Goal: Task Accomplishment & Management: Manage account settings

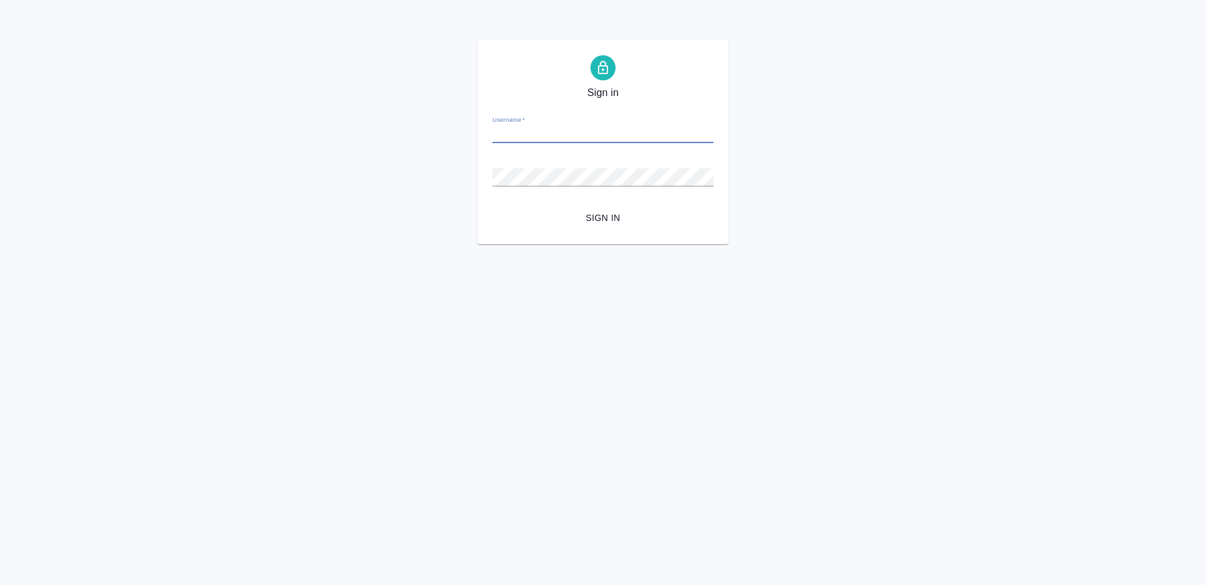
click at [610, 143] on input "Username   *" at bounding box center [602, 135] width 221 height 18
type input "r.gazizov@awatera.com"
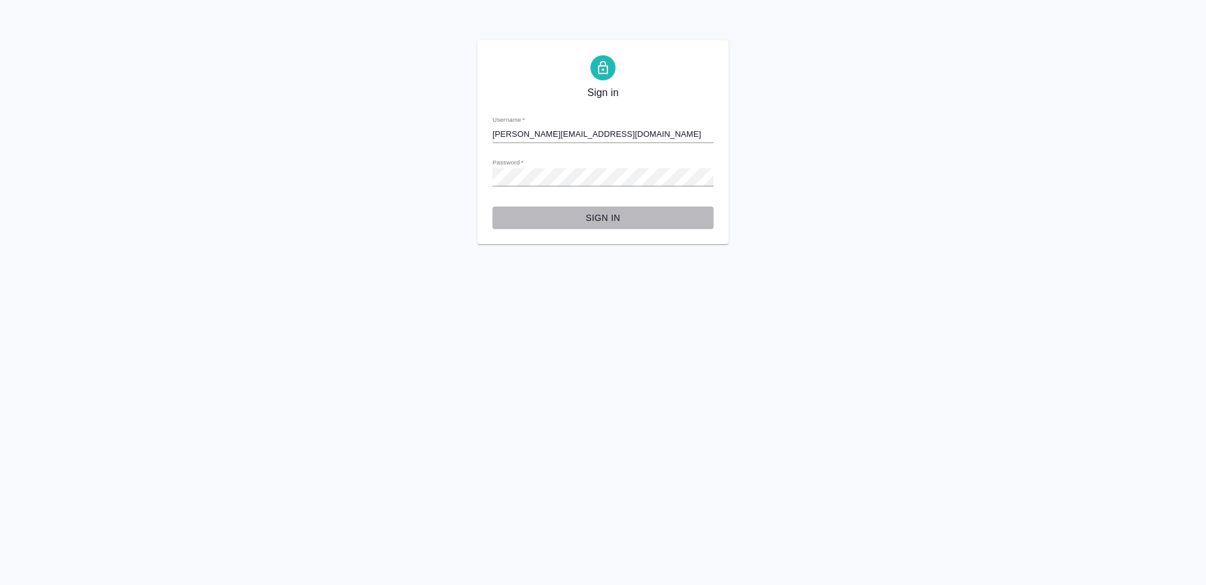
click at [607, 212] on span "Sign in" at bounding box center [603, 218] width 201 height 16
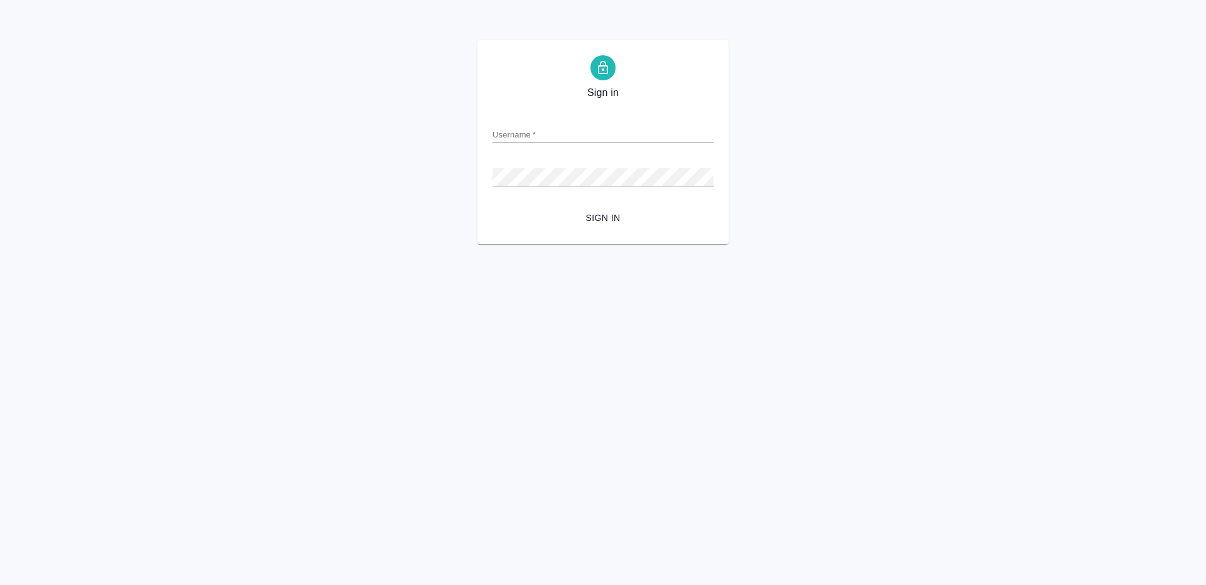
type input "[PERSON_NAME][EMAIL_ADDRESS][DOMAIN_NAME]"
click at [654, 207] on button "Sign in" at bounding box center [602, 218] width 221 height 23
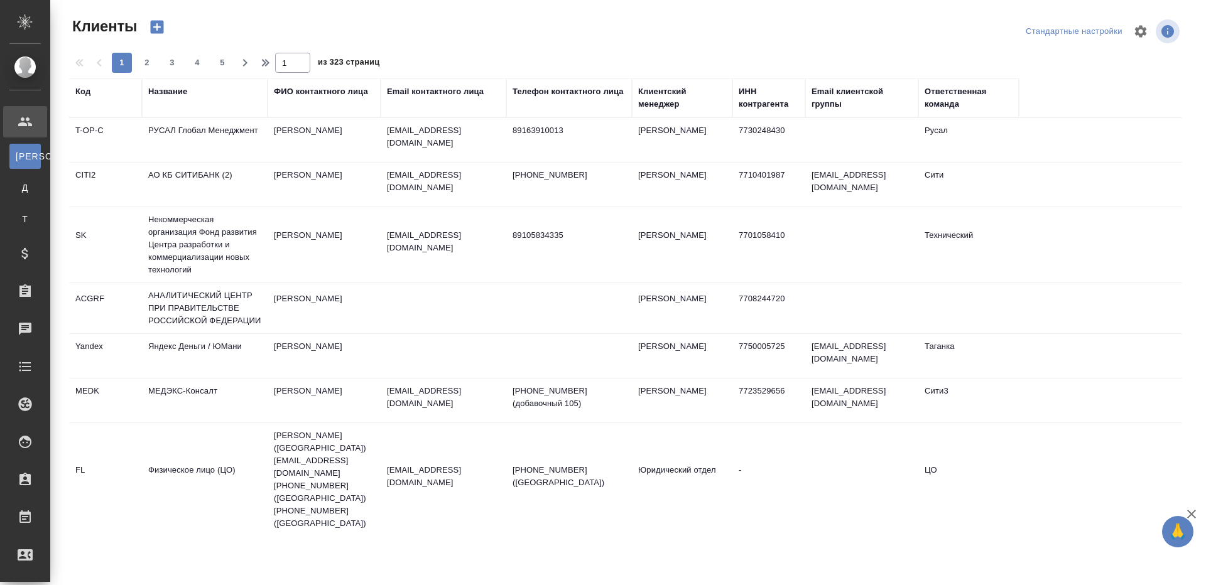
select select "RU"
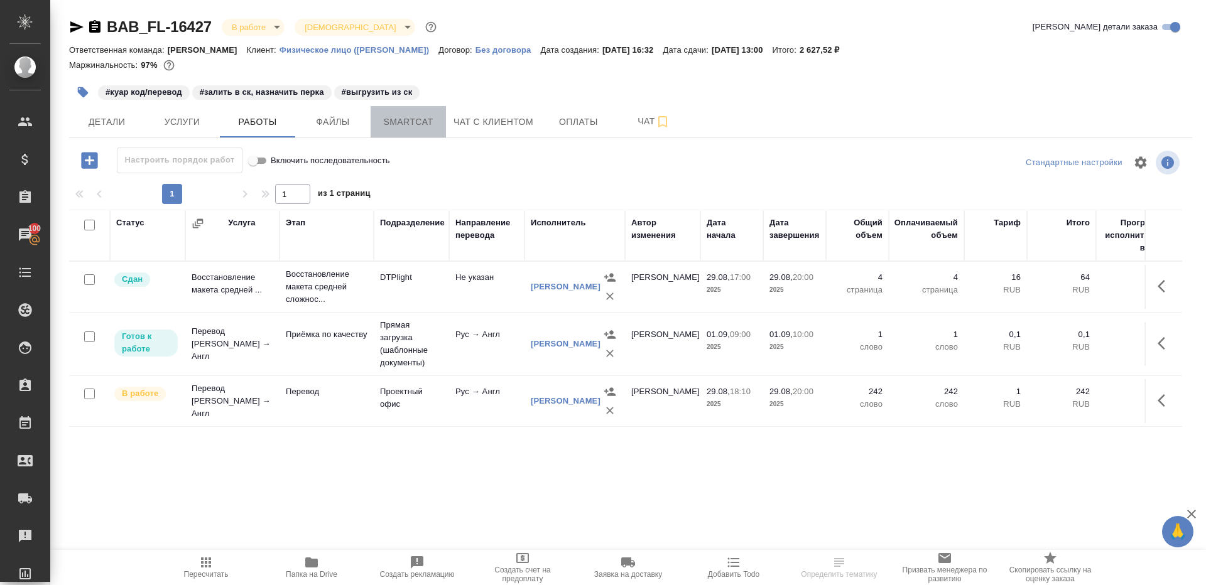
click at [435, 130] on button "Smartcat" at bounding box center [408, 121] width 75 height 31
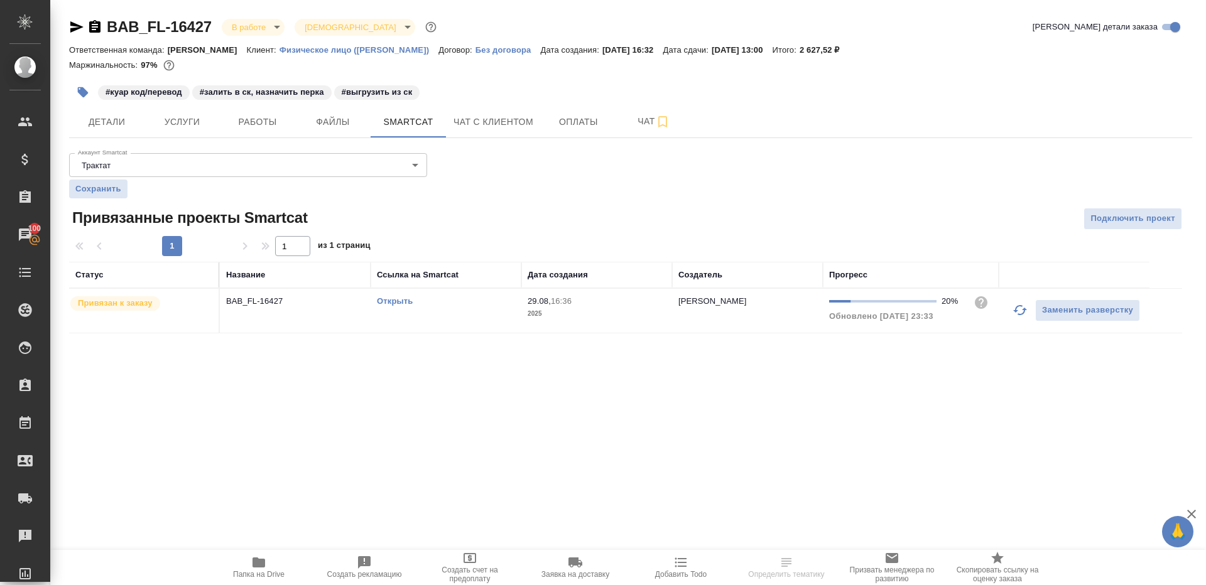
click at [404, 297] on link "Открыть" at bounding box center [395, 300] width 36 height 9
click at [285, 129] on button "Работы" at bounding box center [257, 121] width 75 height 31
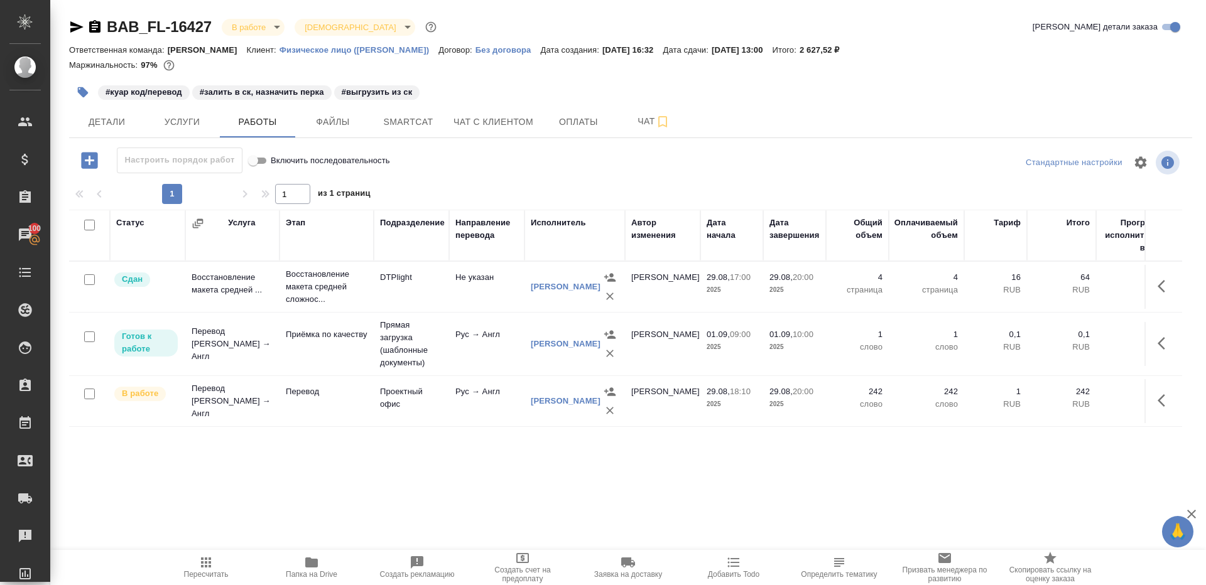
click at [288, 579] on span "Папка на Drive" at bounding box center [312, 574] width 52 height 9
click at [1163, 400] on icon "button" at bounding box center [1165, 400] width 15 height 15
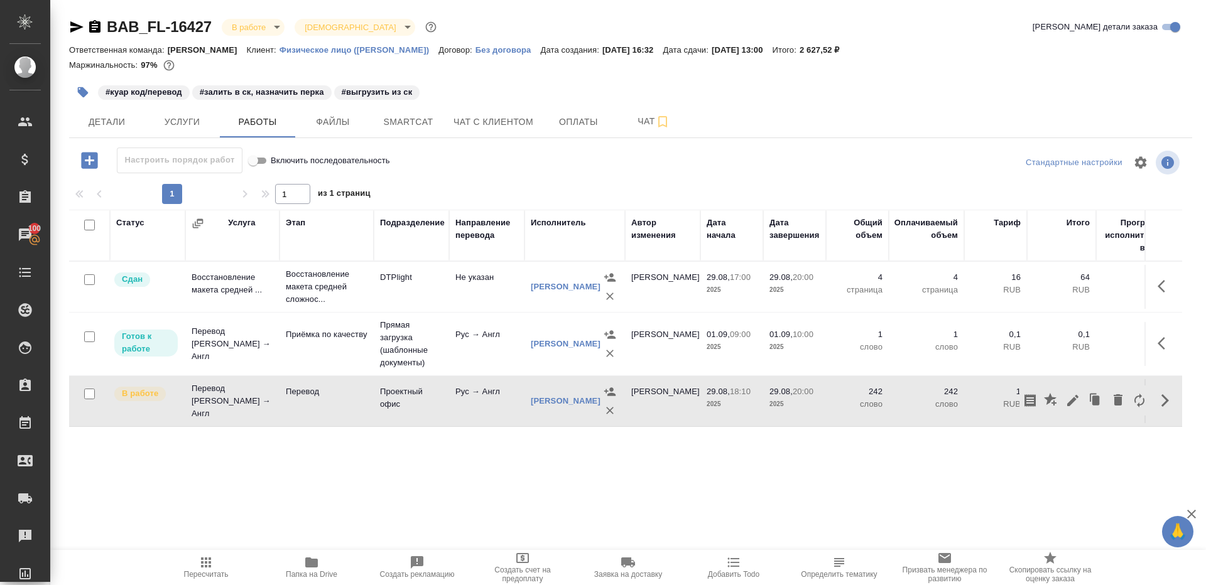
click at [1064, 386] on div at bounding box center [1084, 401] width 131 height 30
click at [1072, 394] on icon "button" at bounding box center [1072, 400] width 15 height 15
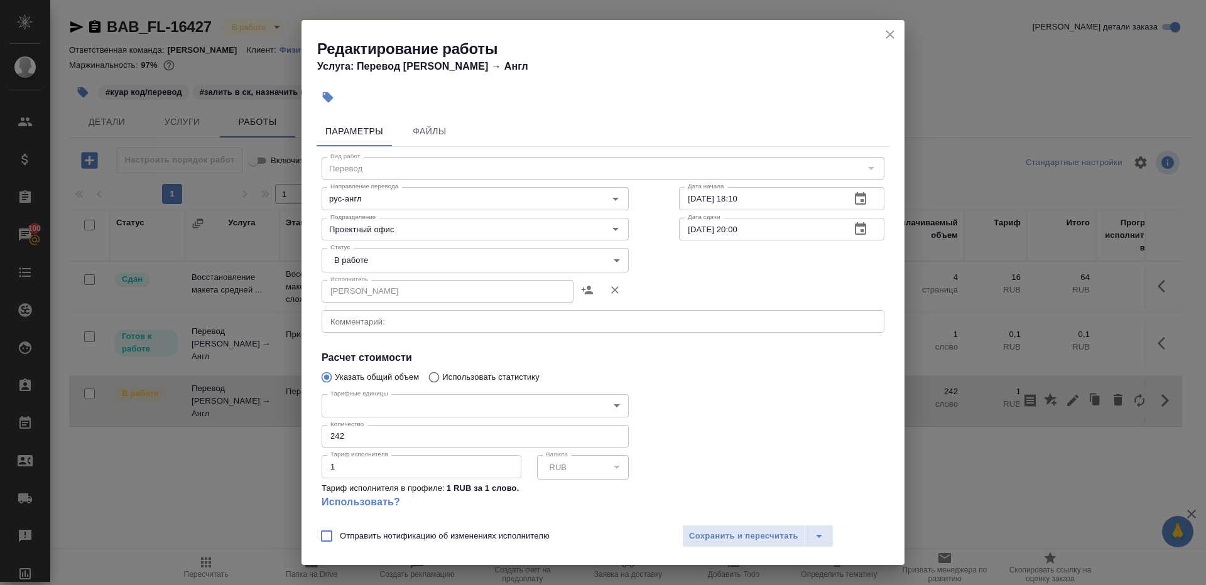
click at [383, 256] on body "🙏 .cls-1 fill:#fff; AWATERA Gazizov Rinat Клиенты Спецификации Заказы 100 Чаты …" at bounding box center [603, 292] width 1206 height 585
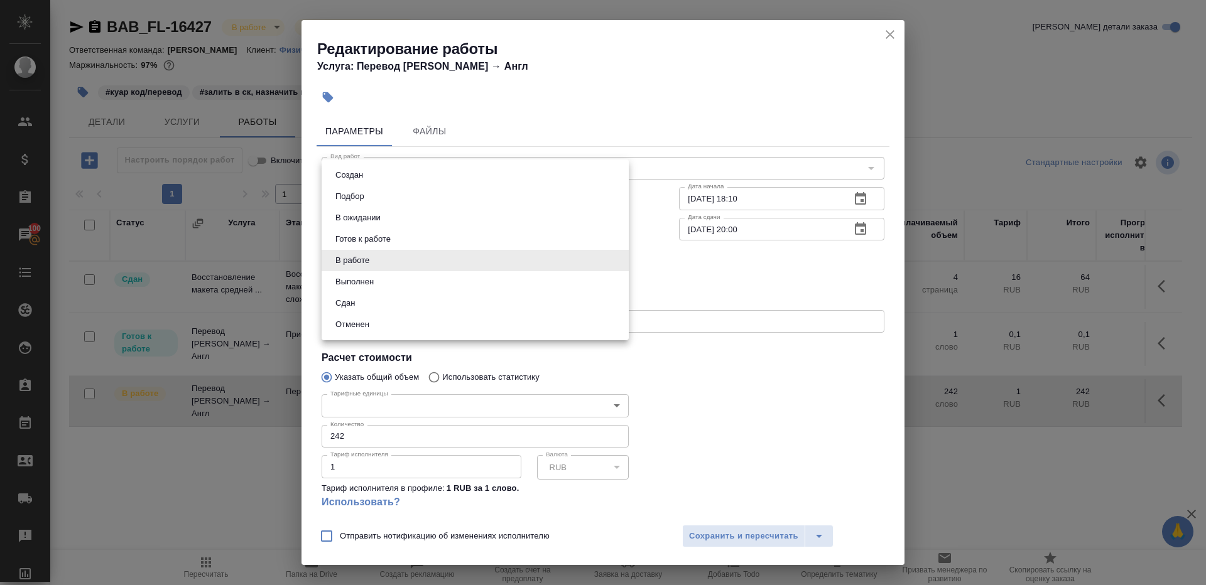
click at [381, 302] on li "Сдан" at bounding box center [475, 303] width 307 height 21
type input "closed"
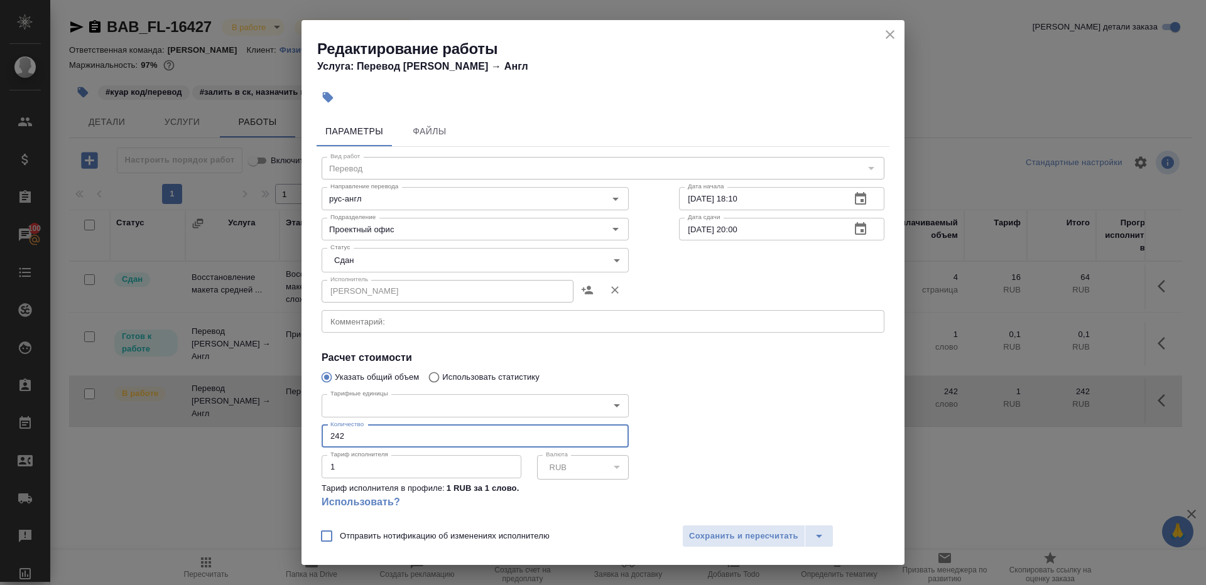
click at [381, 433] on input "242" at bounding box center [475, 436] width 307 height 23
paste input "20.85"
type input "220.85"
click at [754, 390] on div at bounding box center [782, 456] width 256 height 185
click at [724, 521] on div "Отправить нотификацию об изменениях исполнителю Сохранить и пересчитать" at bounding box center [603, 541] width 603 height 48
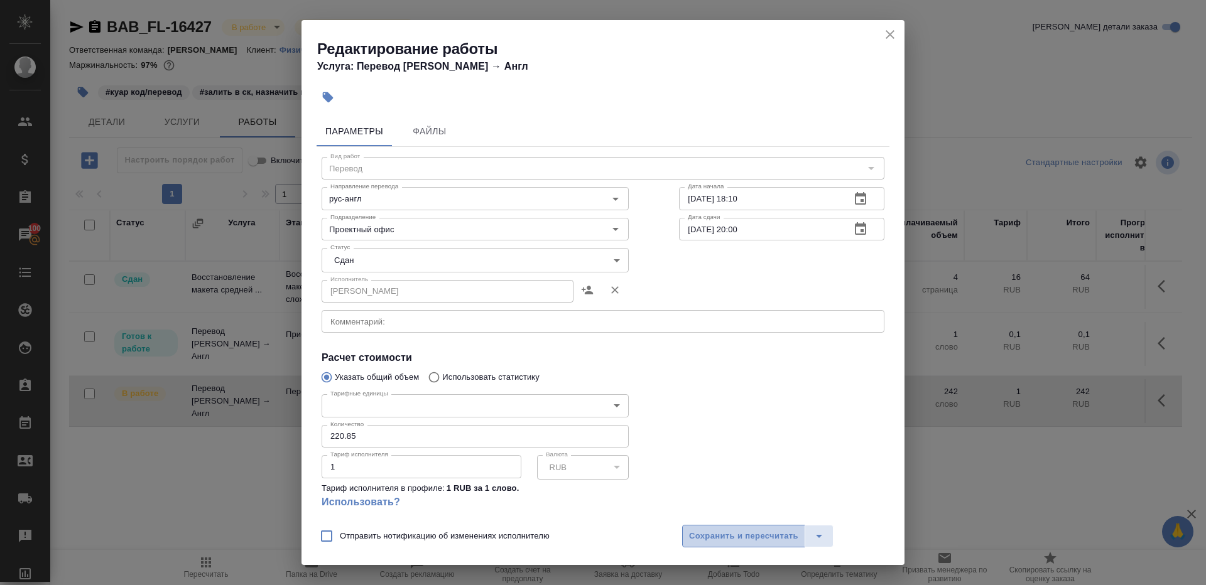
click at [724, 530] on span "Сохранить и пересчитать" at bounding box center [743, 537] width 109 height 14
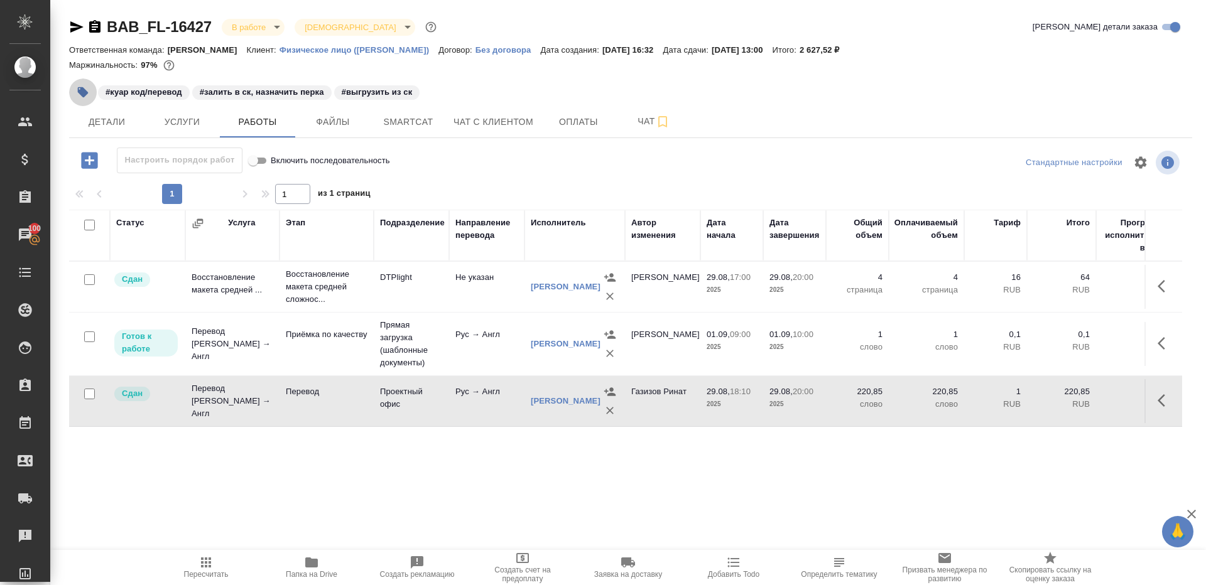
click at [74, 88] on button "button" at bounding box center [83, 93] width 28 height 28
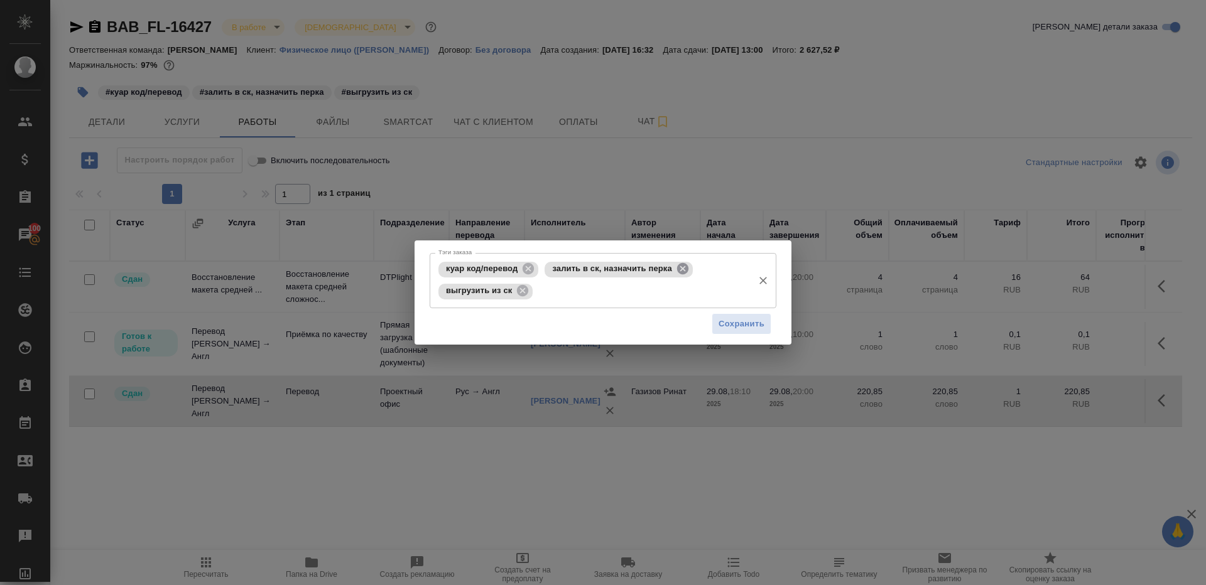
click at [685, 269] on icon at bounding box center [682, 268] width 11 height 11
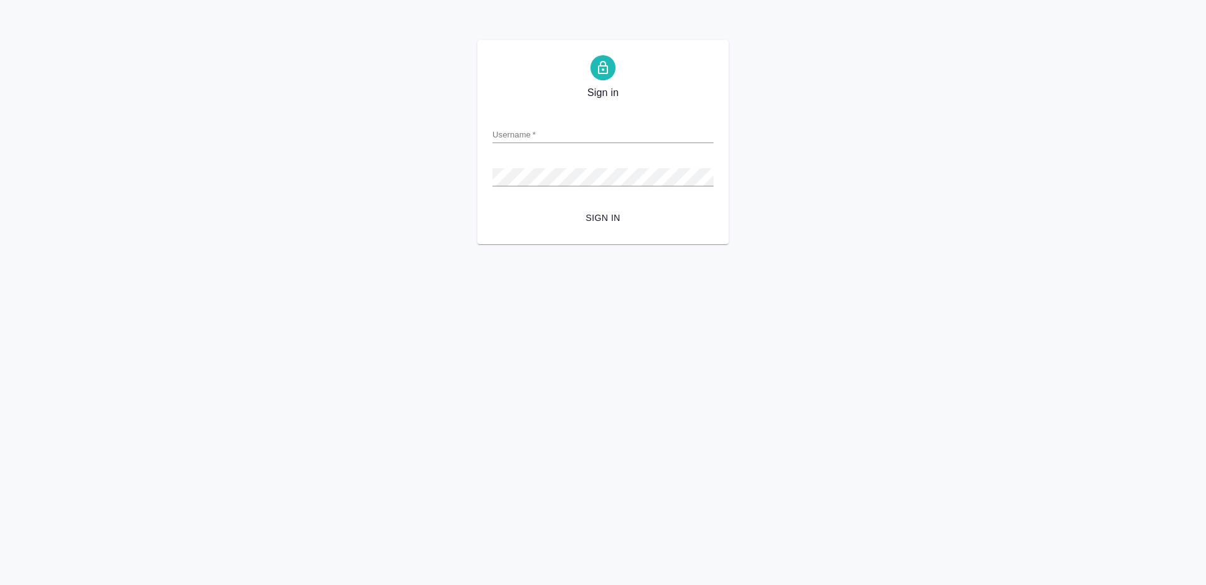
type input "[PERSON_NAME][EMAIL_ADDRESS][DOMAIN_NAME]"
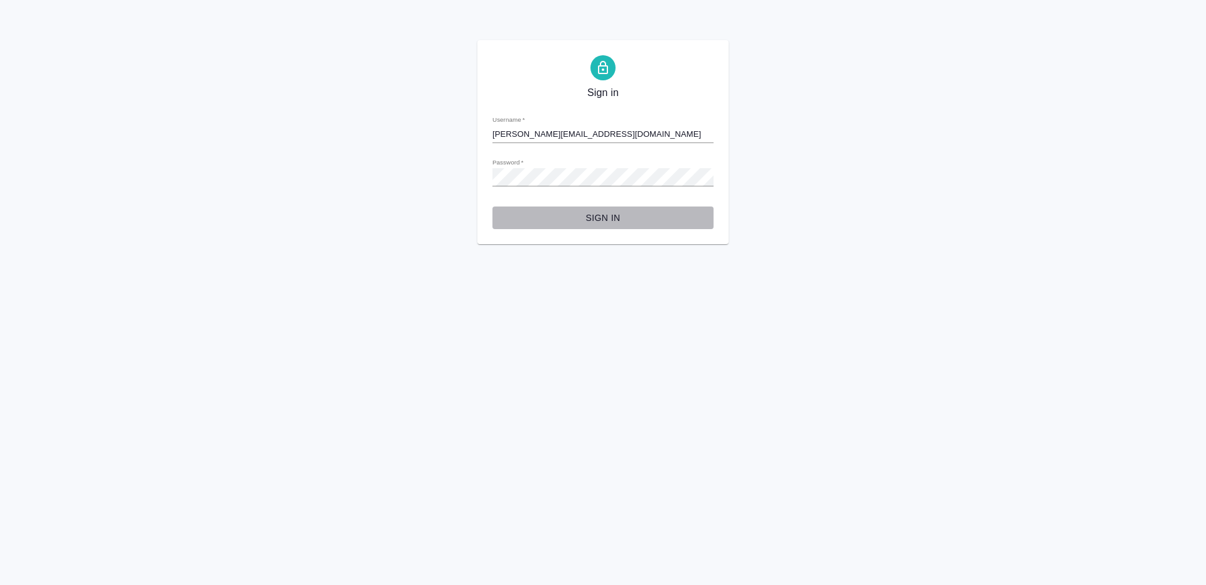
click at [589, 209] on button "Sign in" at bounding box center [602, 218] width 221 height 23
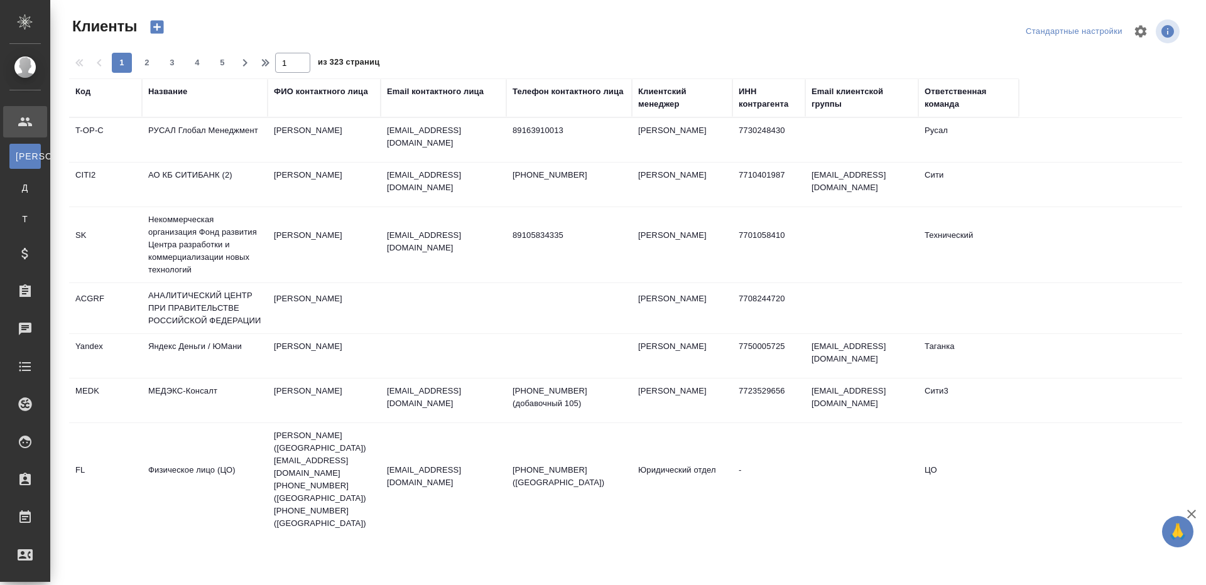
select select "RU"
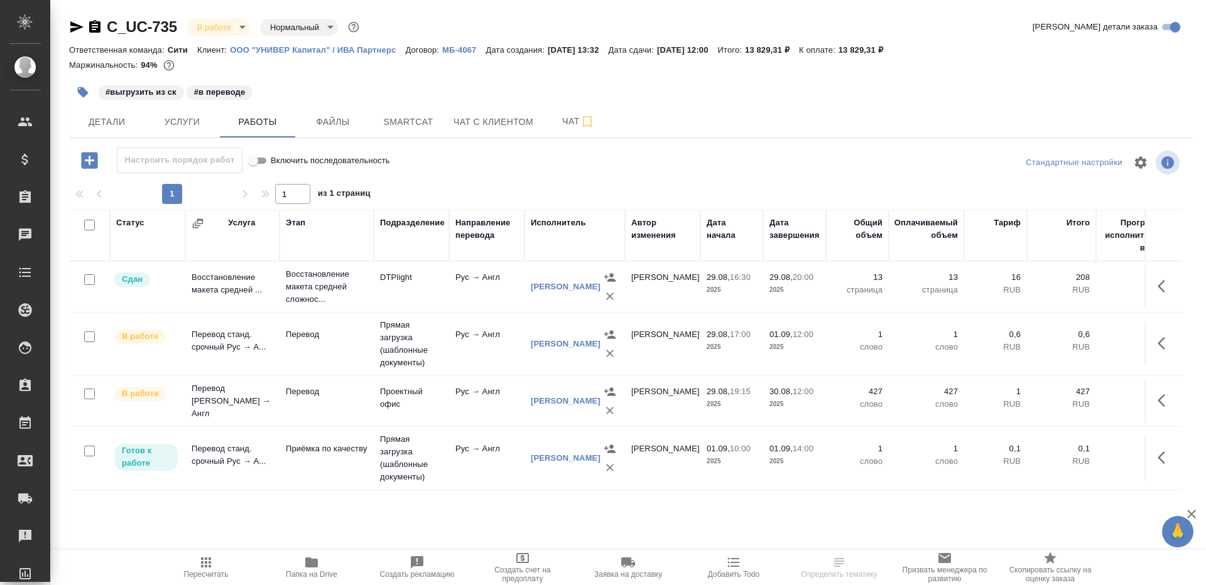
scroll to position [0, 234]
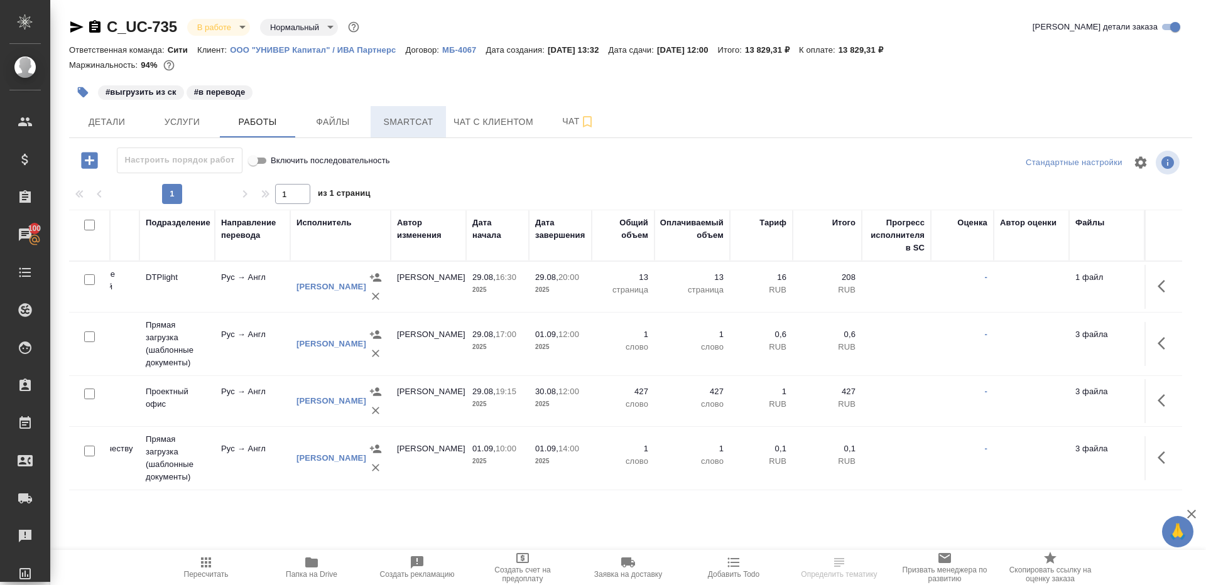
click at [388, 118] on span "Smartcat" at bounding box center [408, 122] width 60 height 16
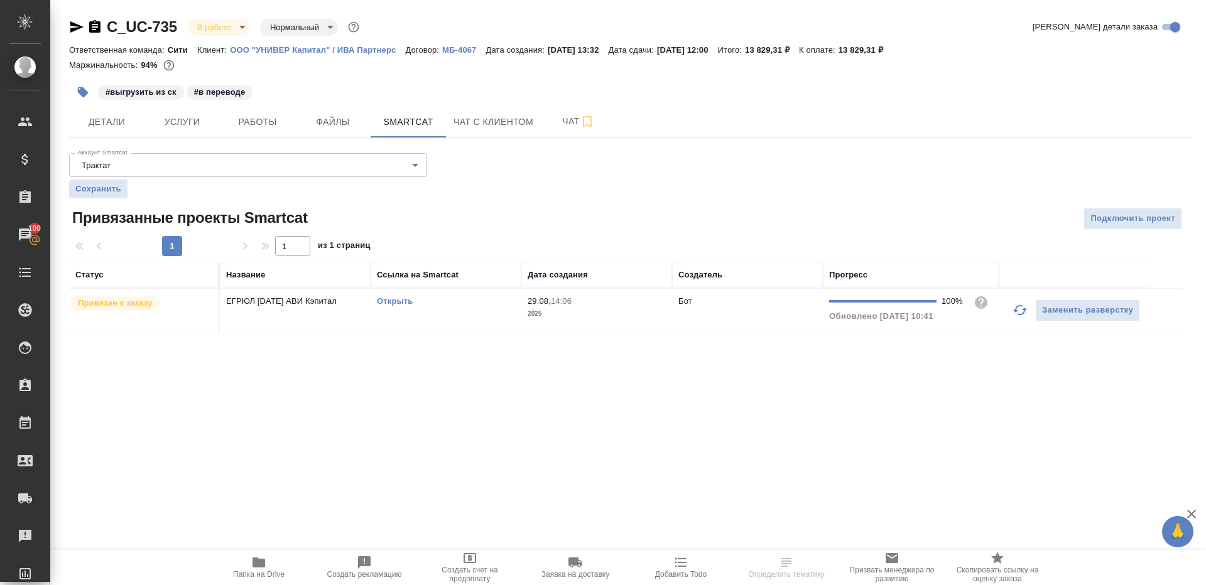
click at [396, 298] on link "Открыть" at bounding box center [395, 300] width 36 height 9
click at [250, 131] on button "Работы" at bounding box center [257, 121] width 75 height 31
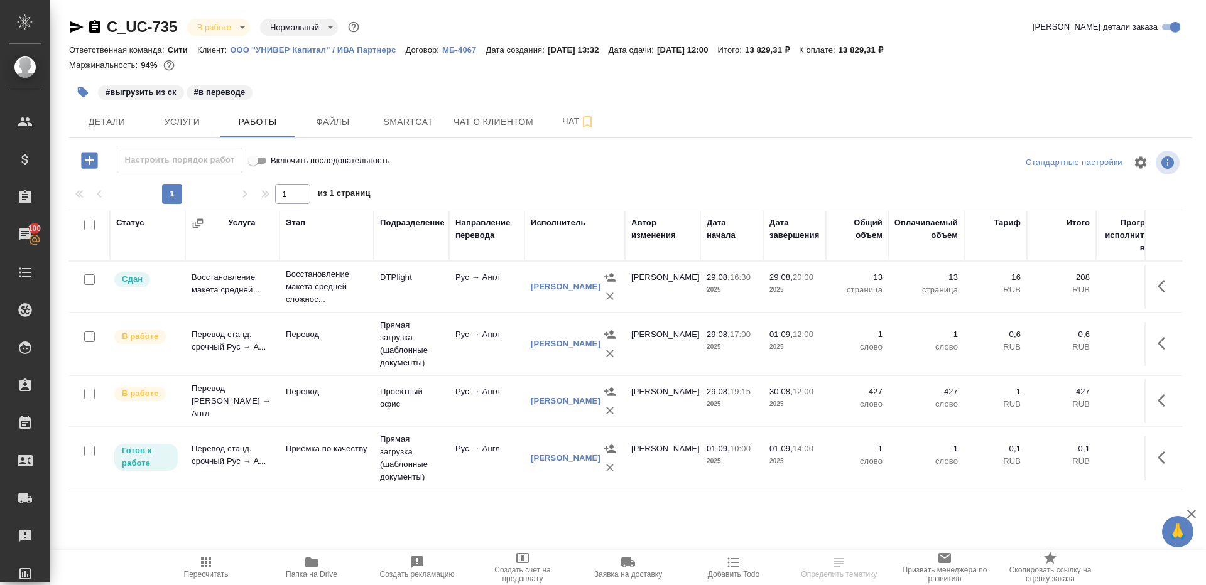
click at [328, 412] on td "Перевод" at bounding box center [327, 401] width 94 height 44
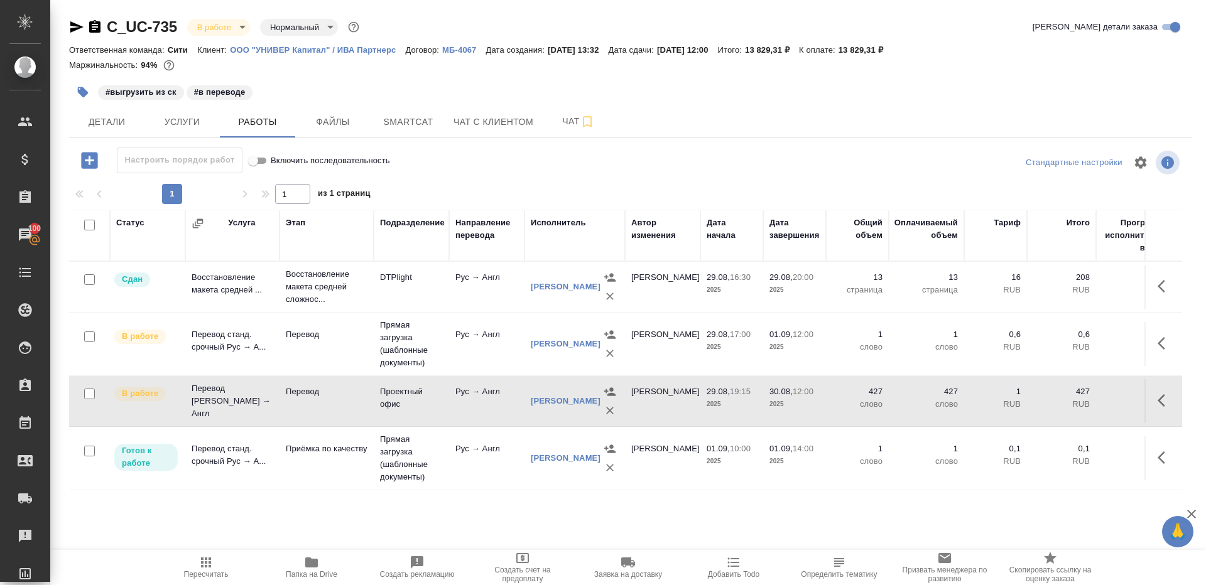
click at [1156, 394] on button "button" at bounding box center [1165, 401] width 30 height 30
click at [1070, 398] on icon "button" at bounding box center [1072, 400] width 15 height 15
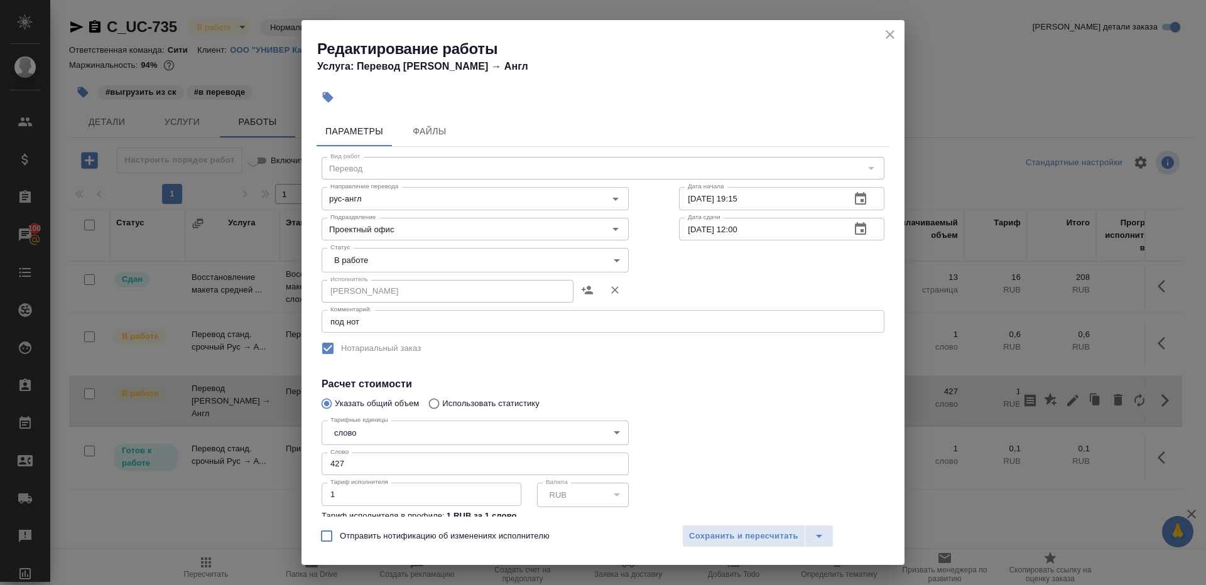
click at [376, 258] on body "🙏 .cls-1 fill:#fff; AWATERA Gazizov Rinat Клиенты Спецификации Заказы 100 Чаты …" at bounding box center [603, 292] width 1206 height 585
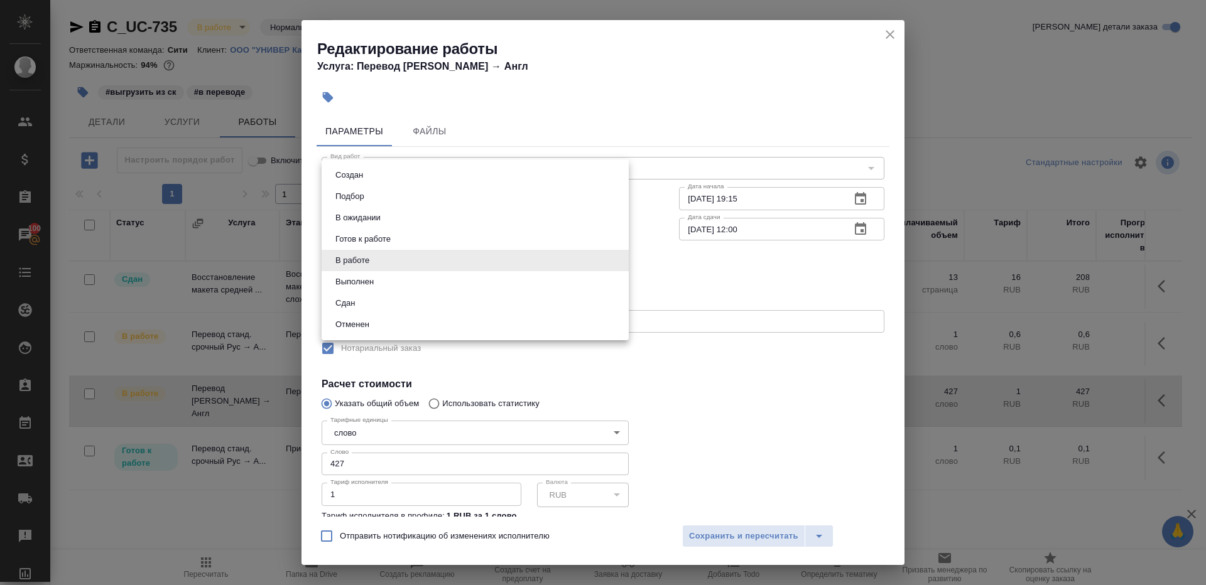
click at [376, 300] on li "Сдан" at bounding box center [475, 303] width 307 height 21
type input "closed"
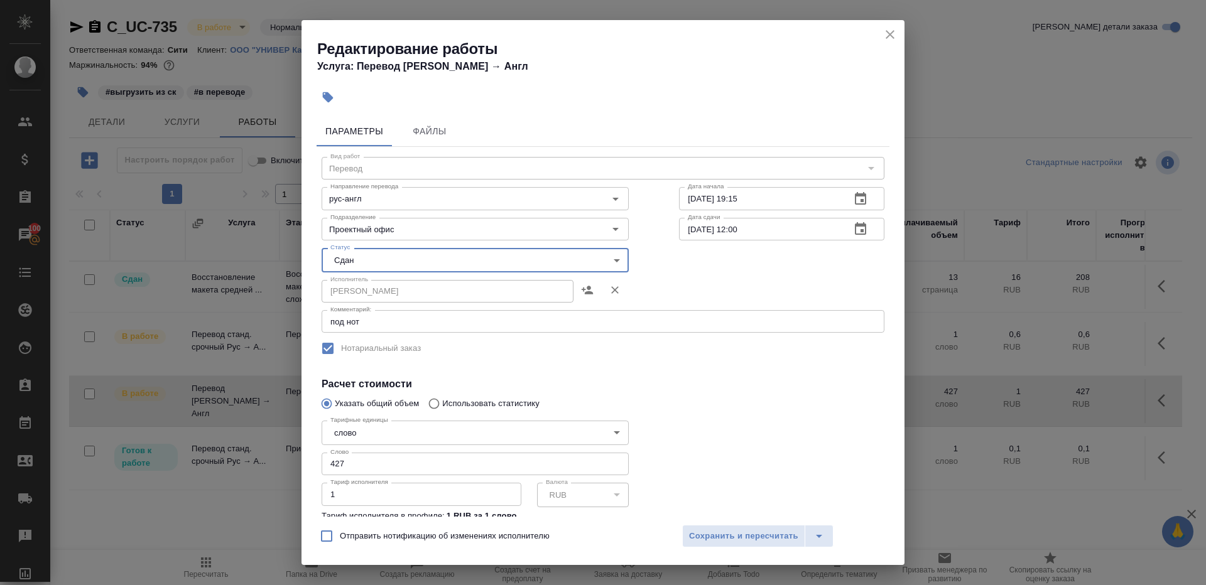
click at [391, 460] on input "427" at bounding box center [475, 464] width 307 height 23
paste input "209.1"
type input "209.1"
click at [776, 433] on div at bounding box center [782, 484] width 256 height 187
click at [736, 544] on button "Сохранить и пересчитать" at bounding box center [743, 536] width 123 height 23
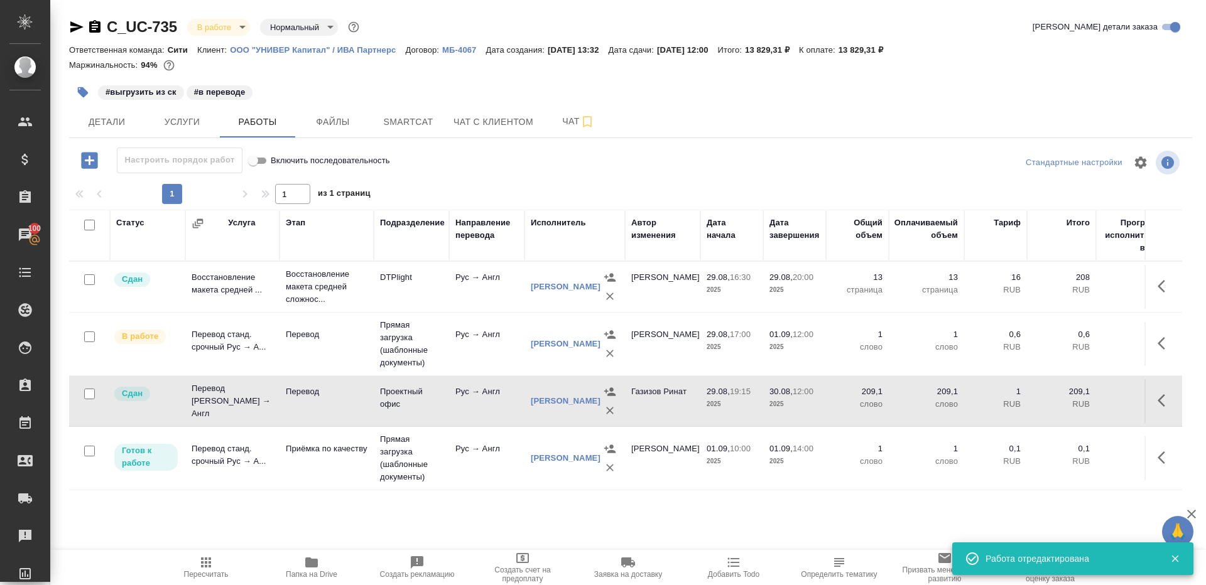
click at [87, 92] on icon "button" at bounding box center [83, 92] width 11 height 11
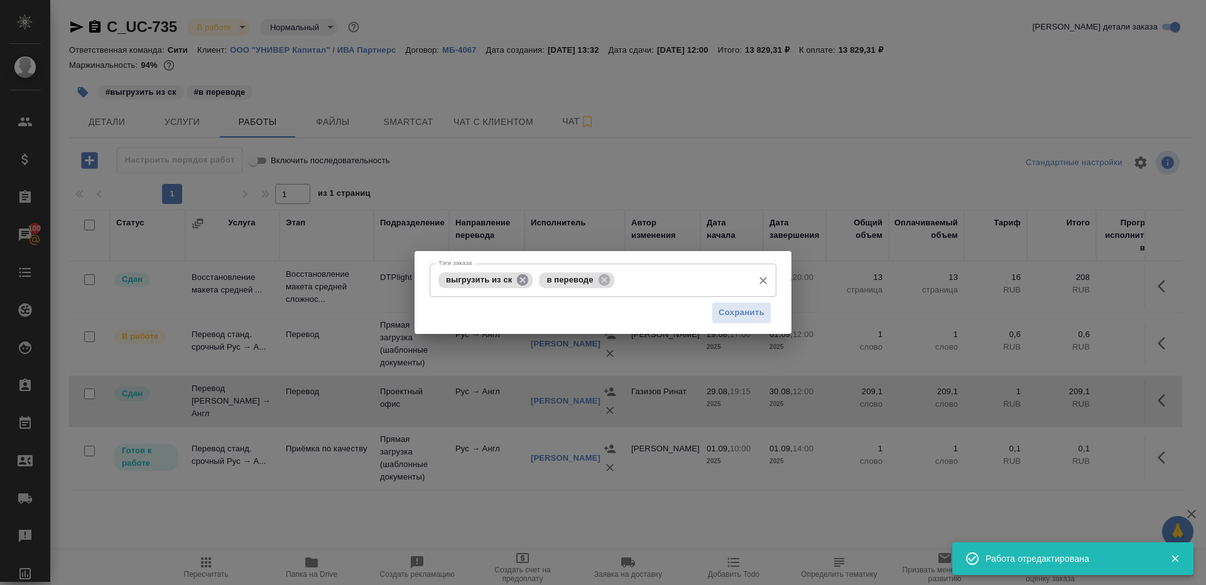
click at [527, 275] on icon at bounding box center [522, 279] width 11 height 11
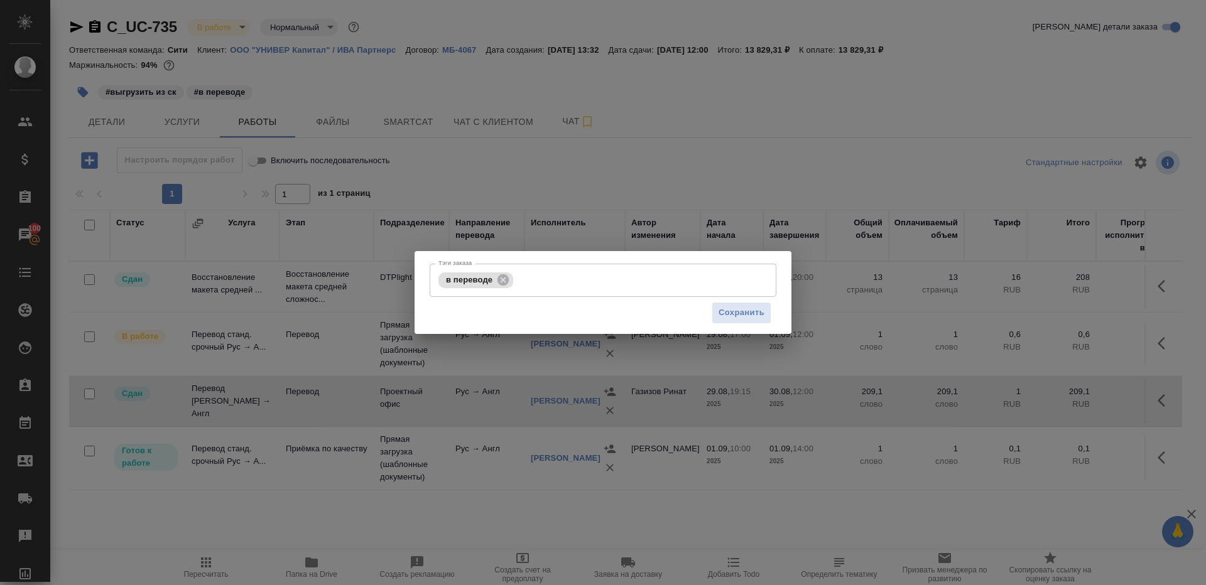
click at [702, 308] on div "Сохранить" at bounding box center [603, 313] width 347 height 32
click at [715, 308] on button "Сохранить" at bounding box center [742, 313] width 60 height 22
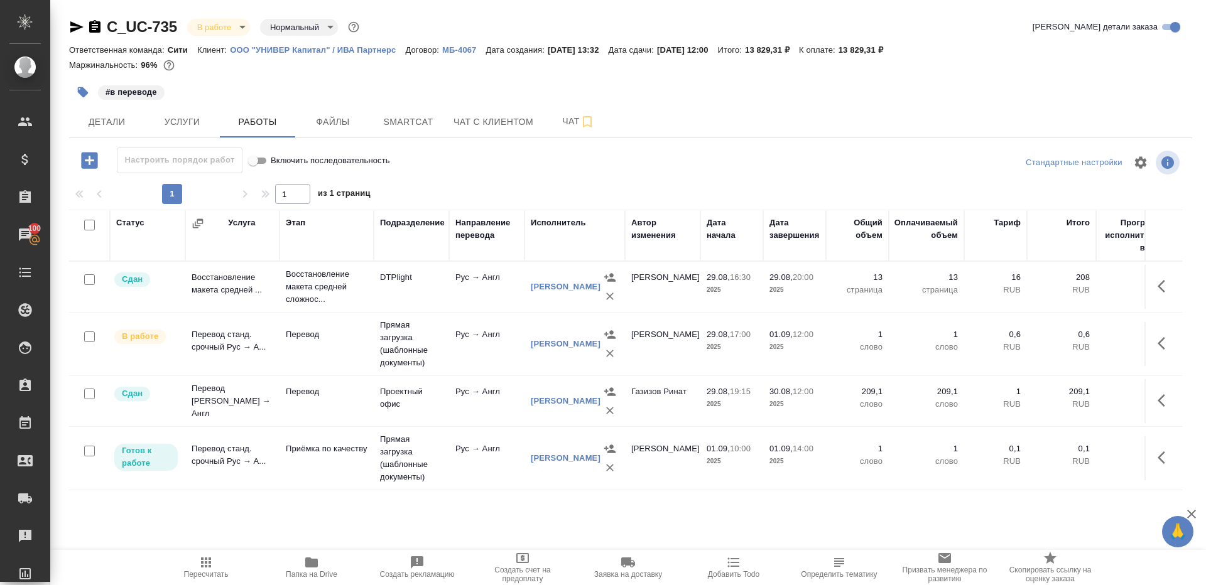
click at [200, 564] on icon "button" at bounding box center [205, 562] width 15 height 15
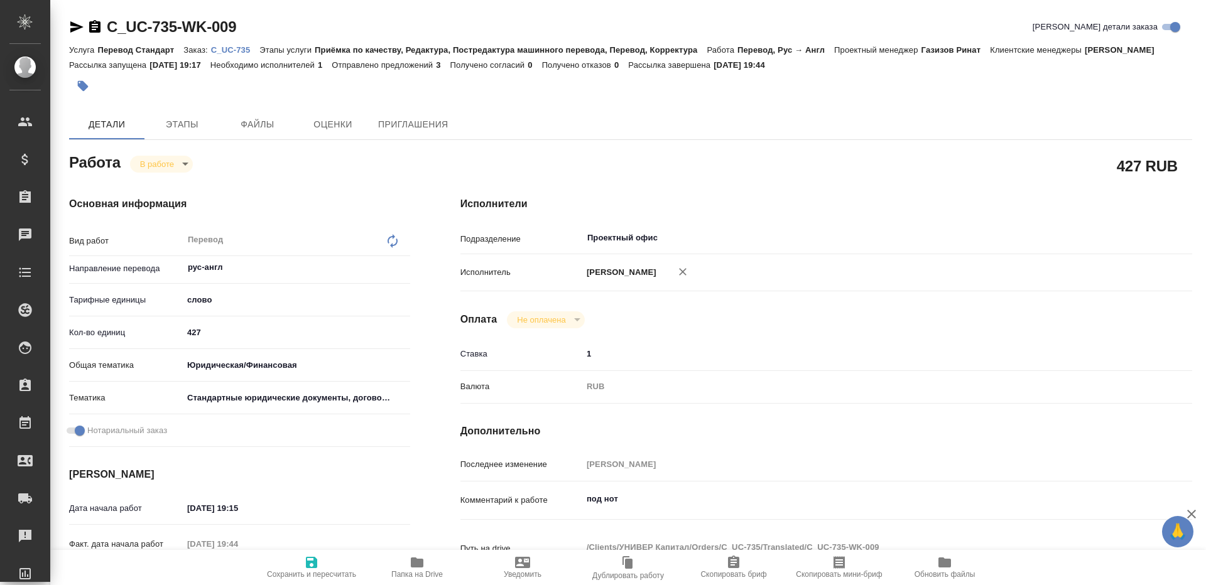
type textarea "x"
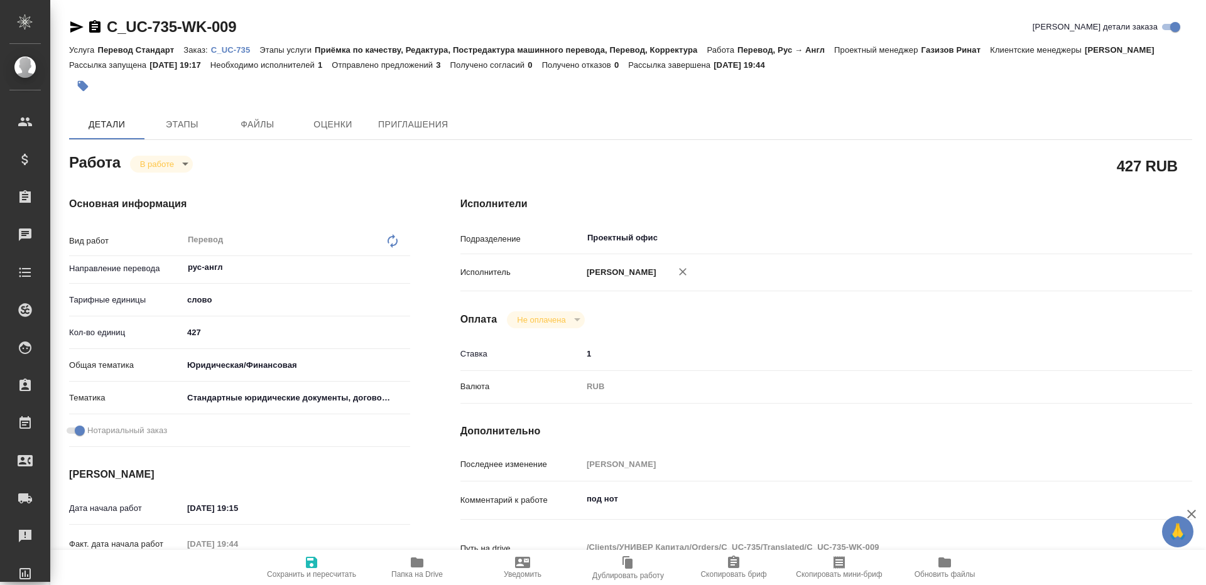
type textarea "x"
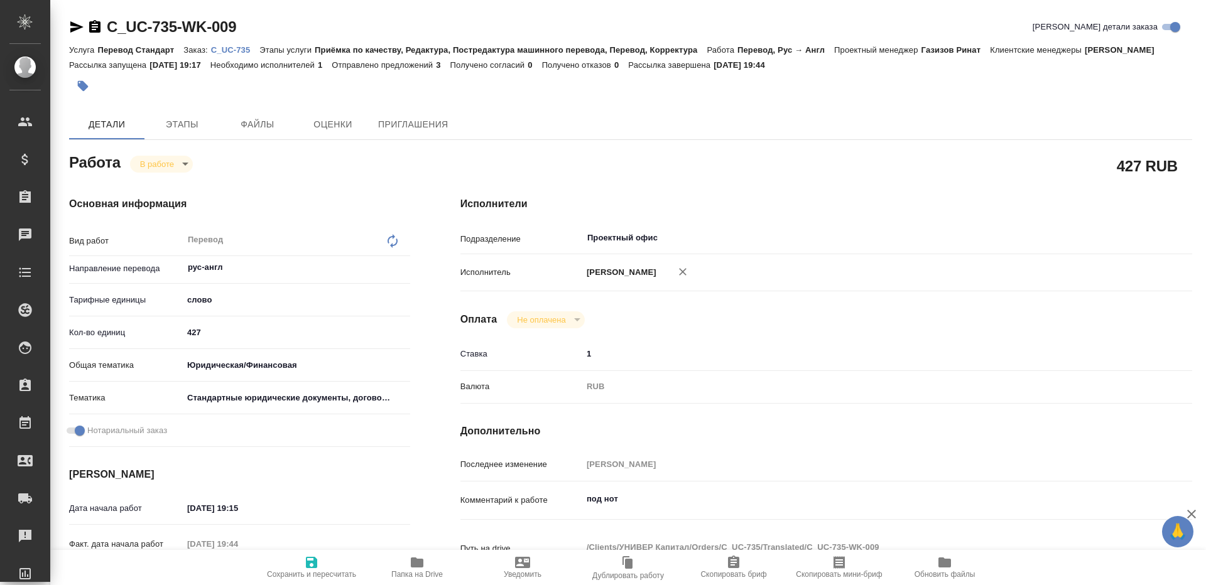
type textarea "x"
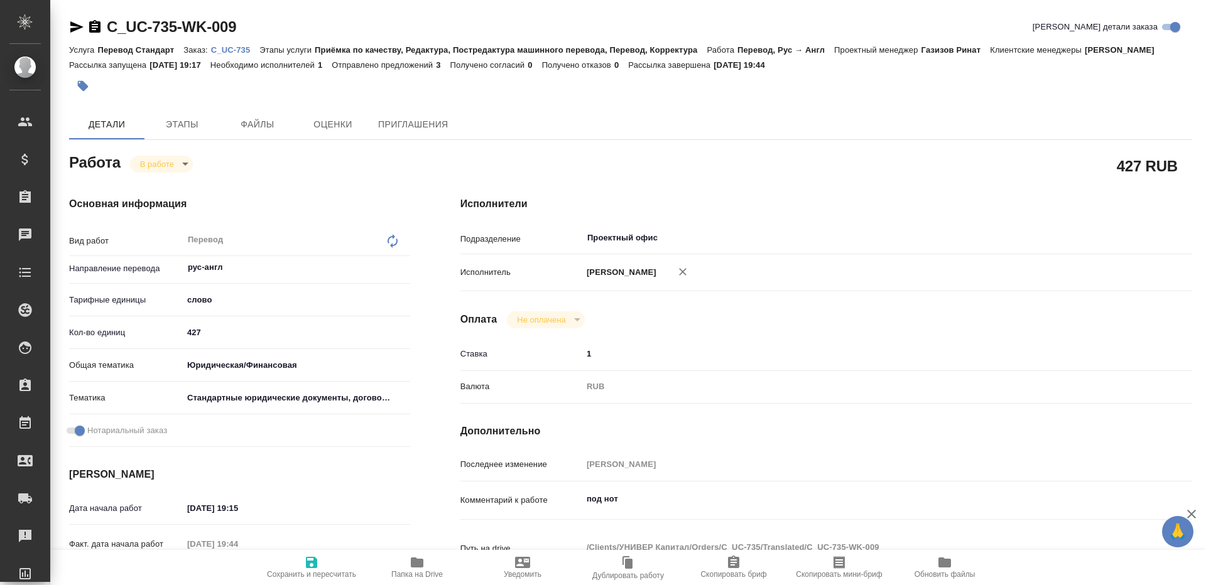
type textarea "x"
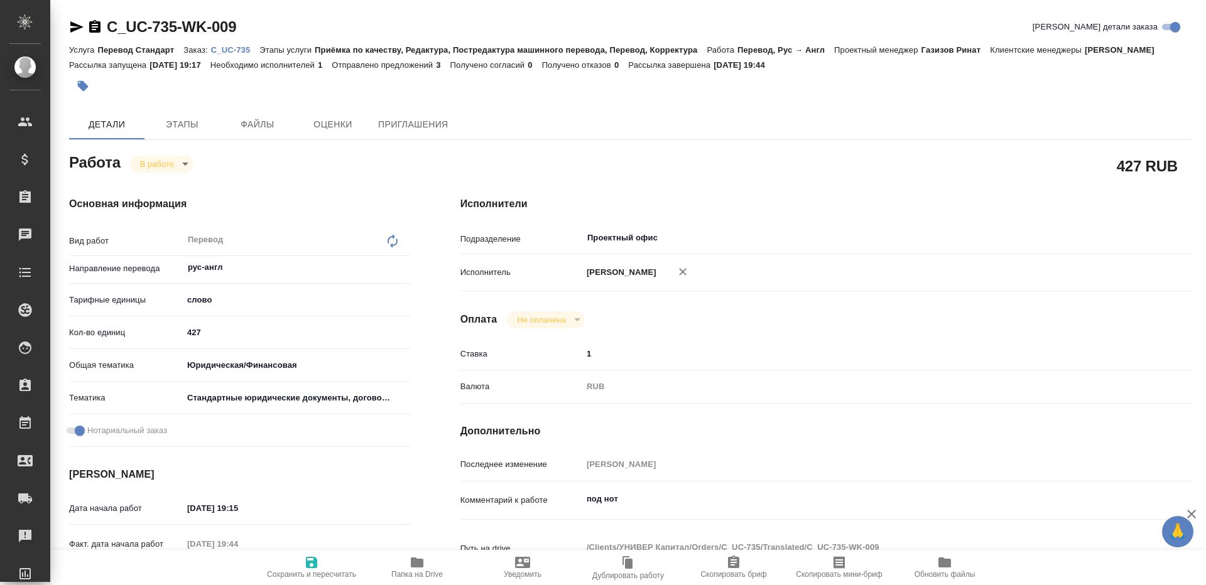
click at [421, 552] on button "Папка на Drive" at bounding box center [417, 567] width 106 height 35
type textarea "x"
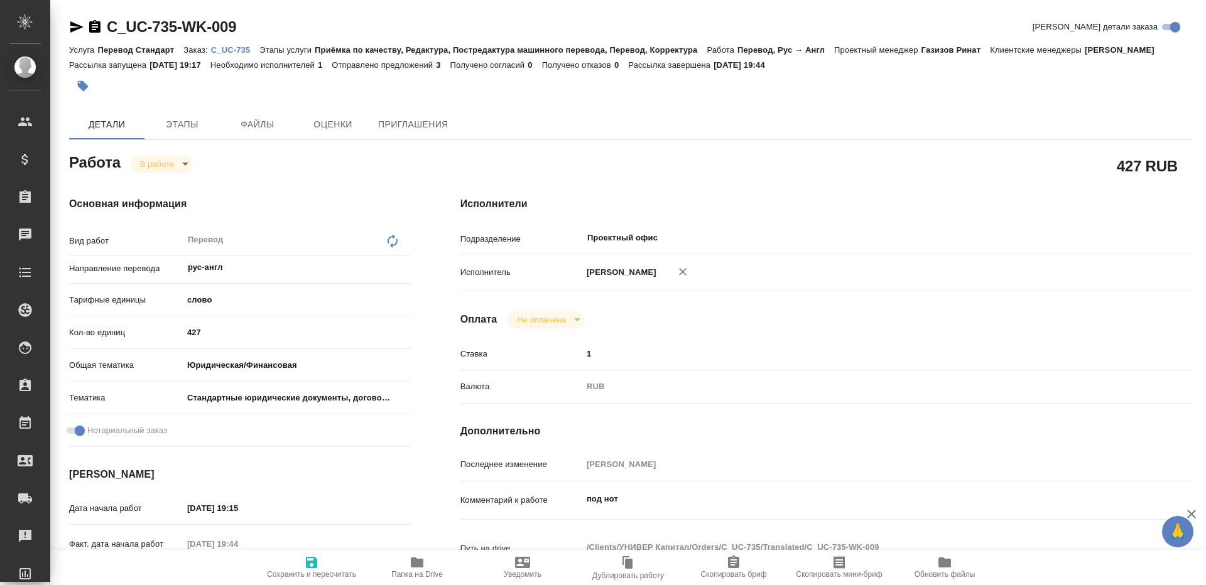
type textarea "x"
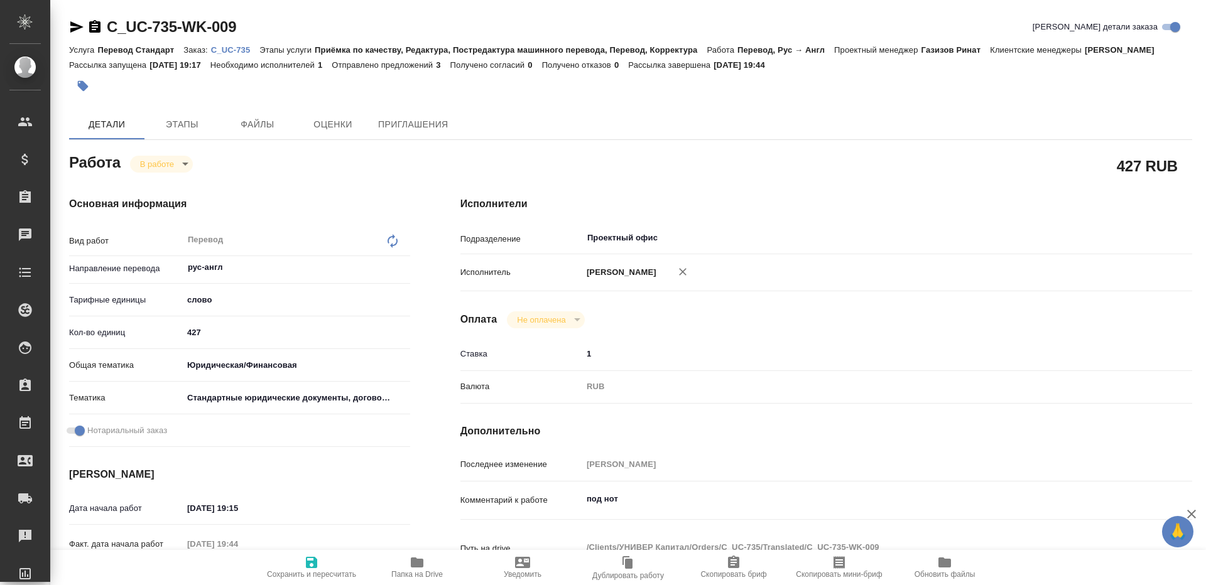
type textarea "x"
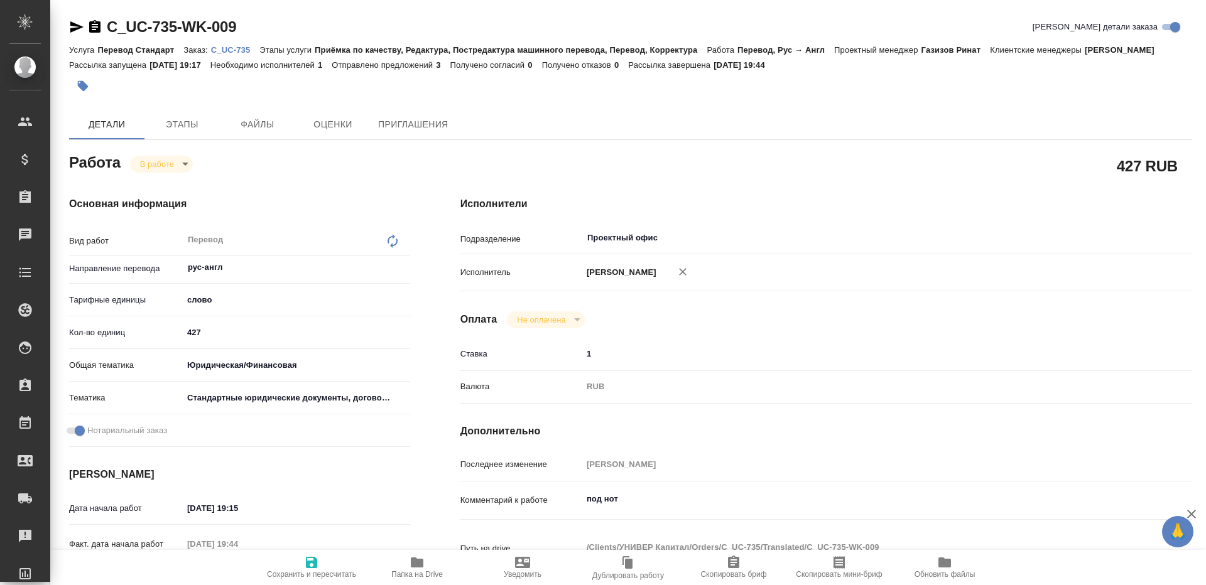
type textarea "x"
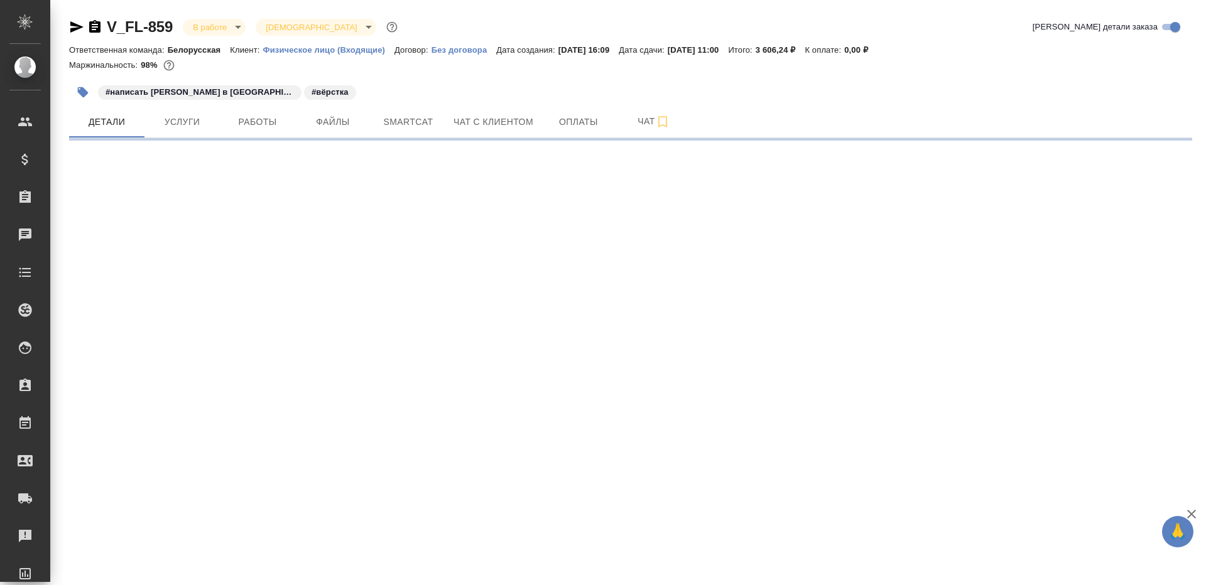
select select "RU"
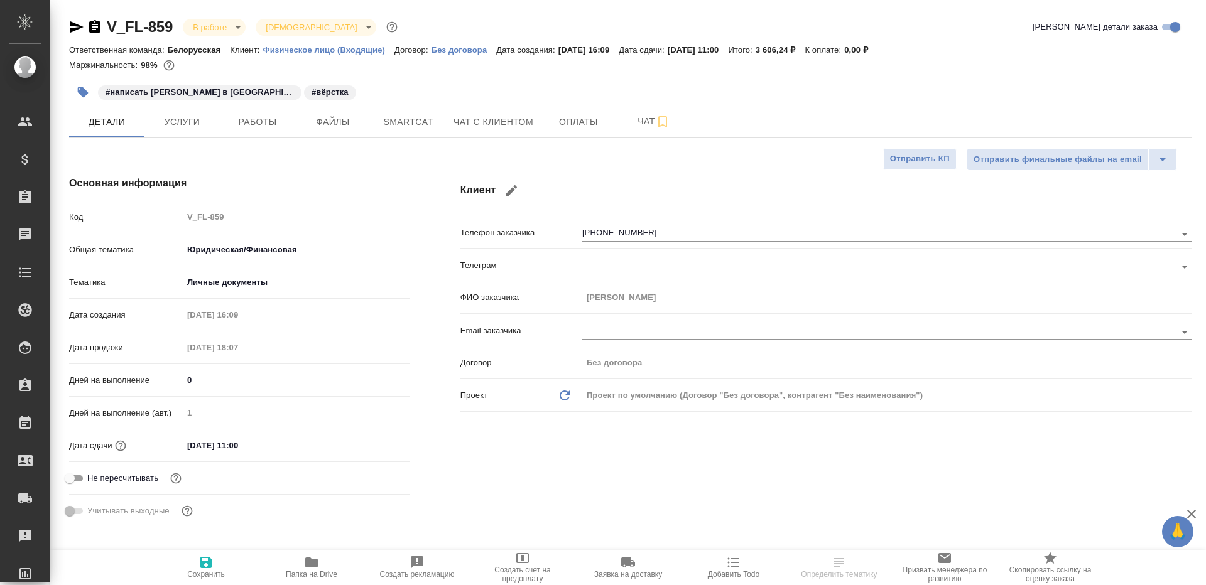
type textarea "x"
click at [256, 126] on span "Работы" at bounding box center [257, 122] width 60 height 16
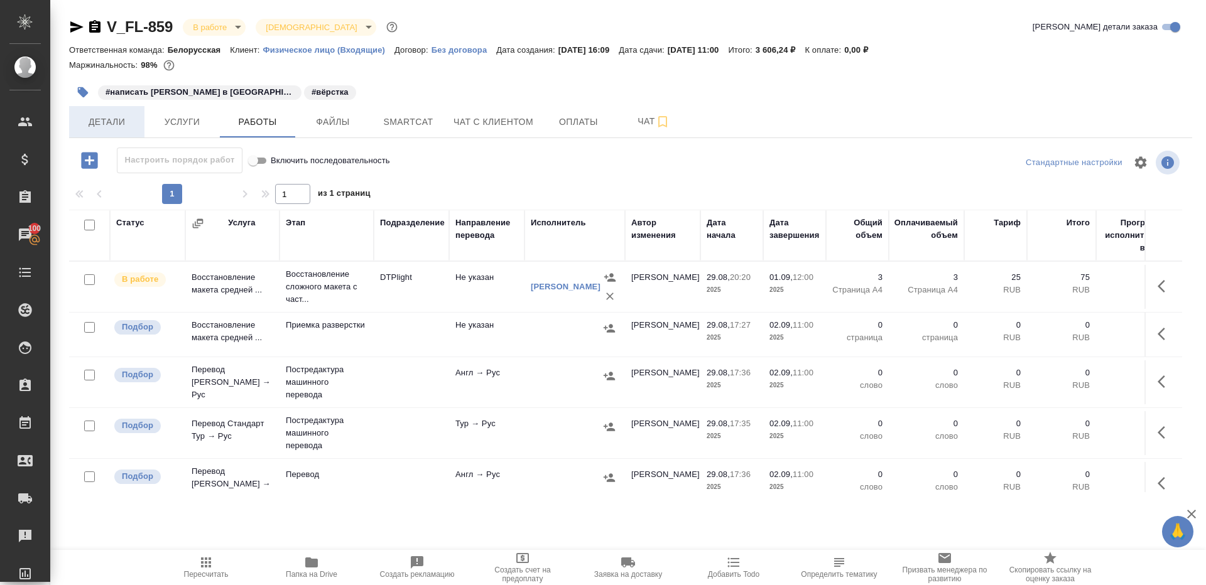
click at [110, 116] on span "Детали" at bounding box center [107, 122] width 60 height 16
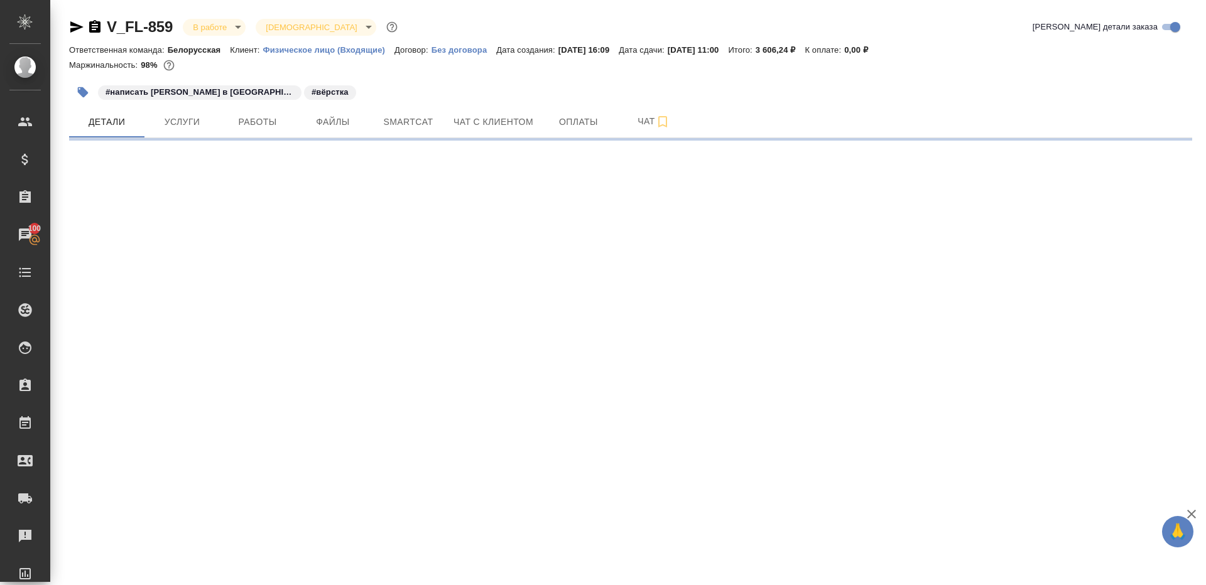
select select "RU"
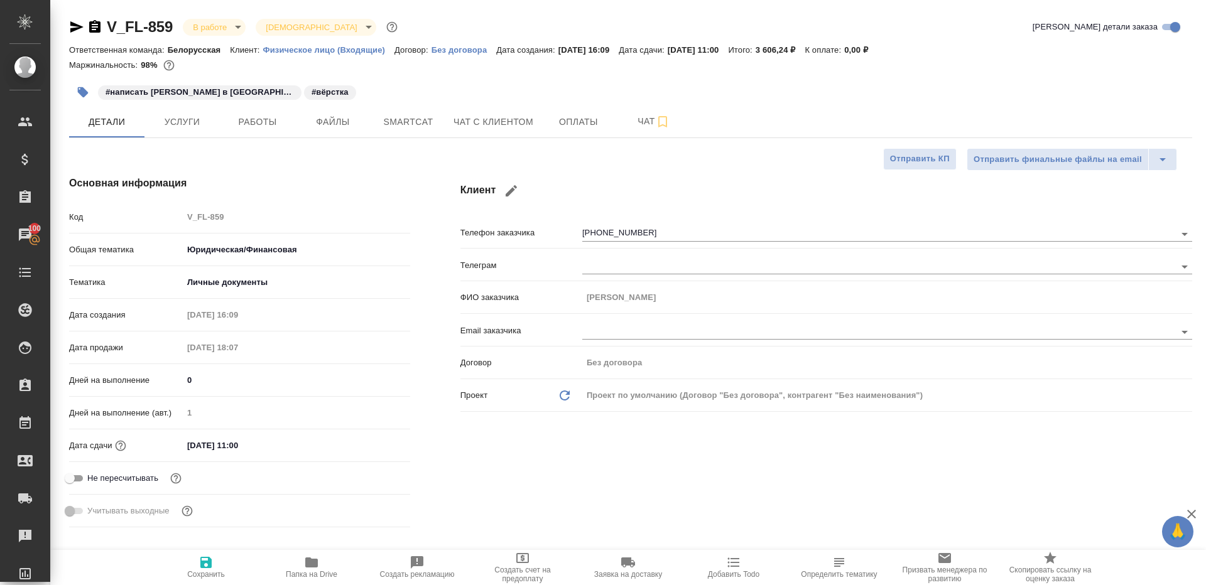
type textarea "x"
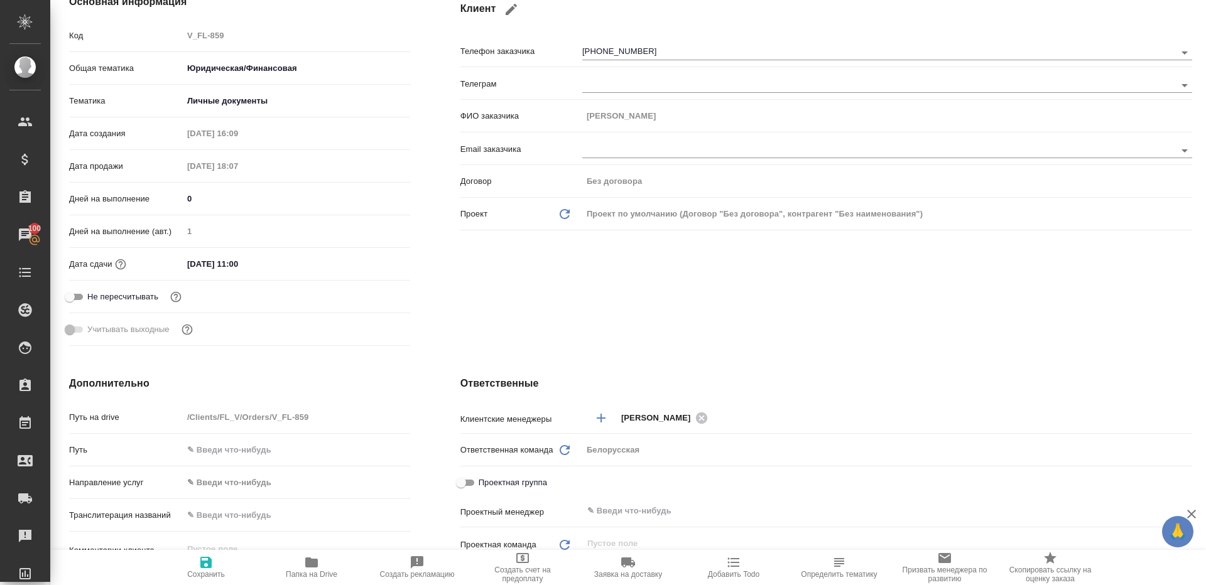
scroll to position [388, 0]
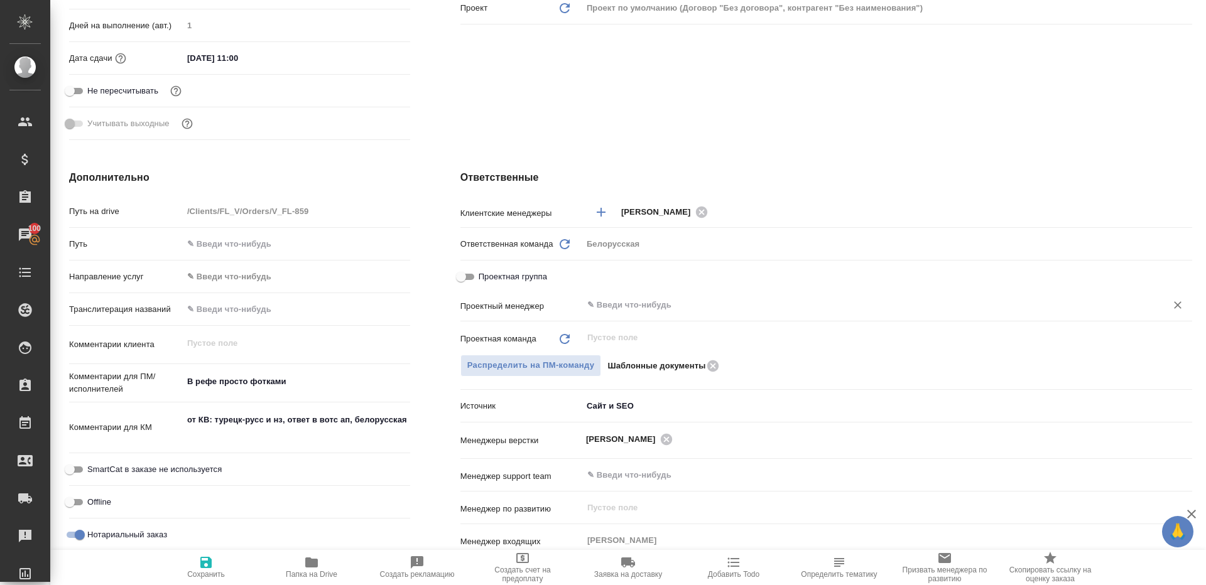
click at [633, 315] on div "​" at bounding box center [887, 305] width 610 height 23
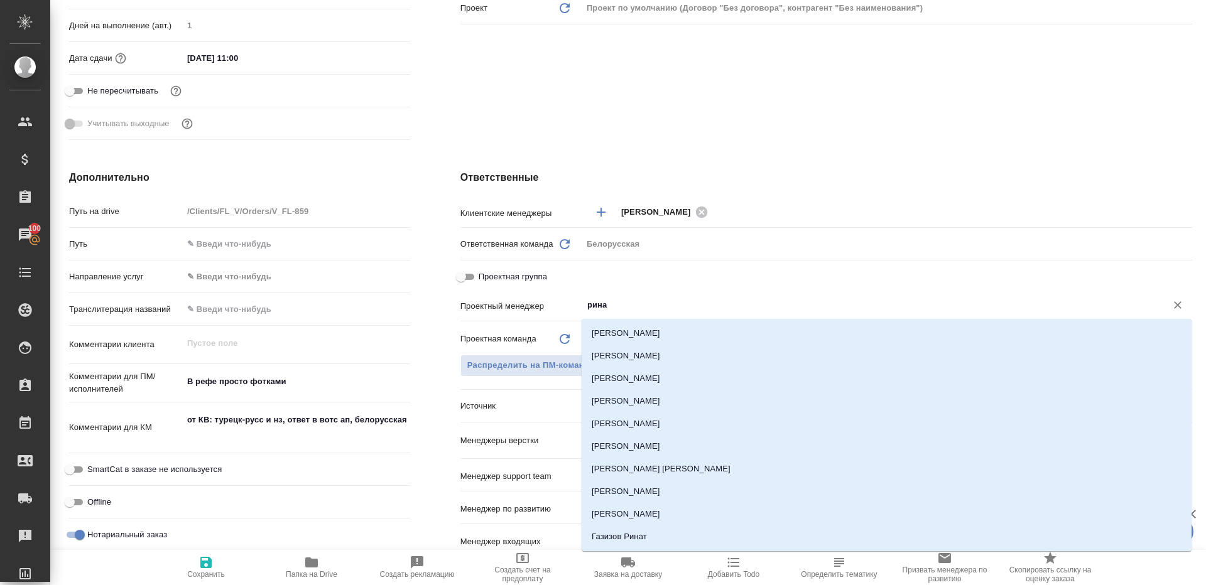
type input "ринат"
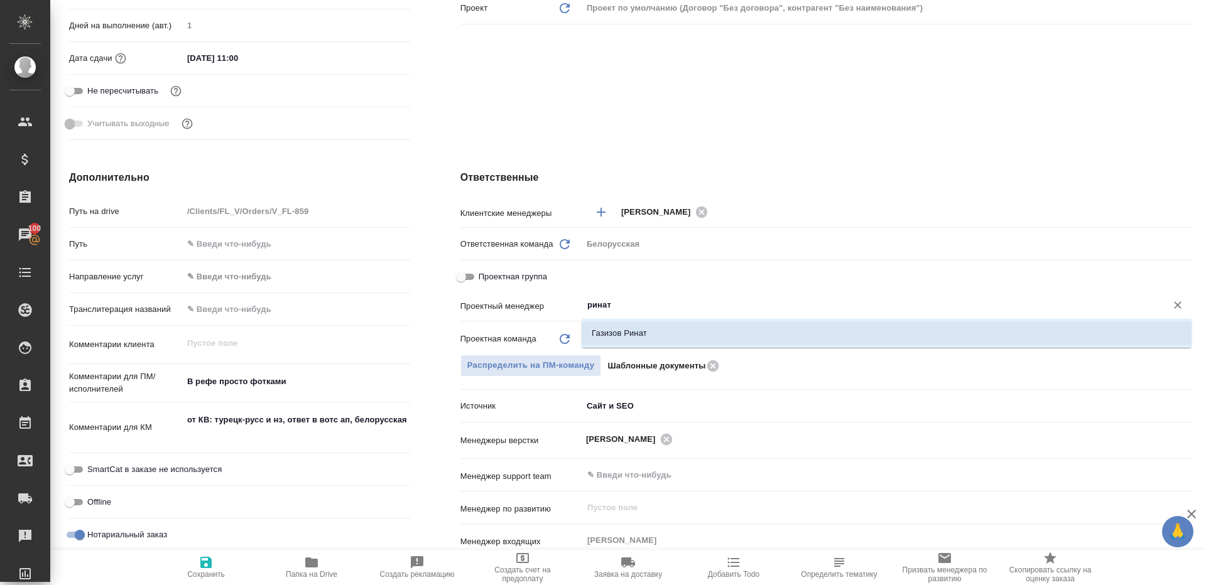
click at [638, 343] on li "Газизов Ринат" at bounding box center [887, 333] width 610 height 23
type textarea "x"
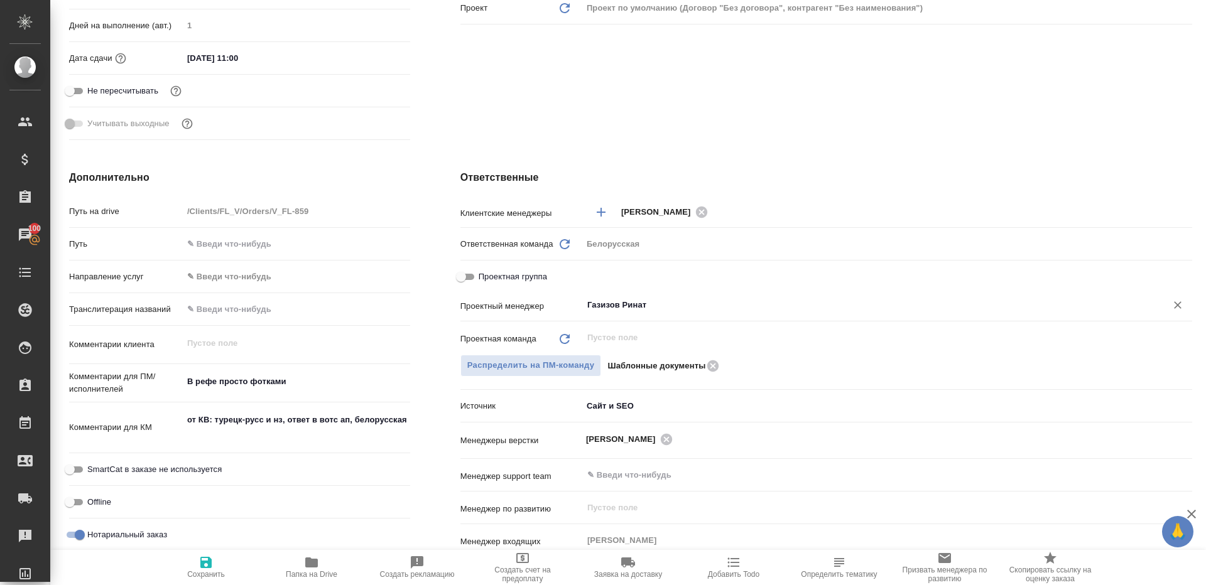
type input "Газизов Ринат"
click at [182, 566] on span "Сохранить" at bounding box center [206, 567] width 90 height 24
type textarea "x"
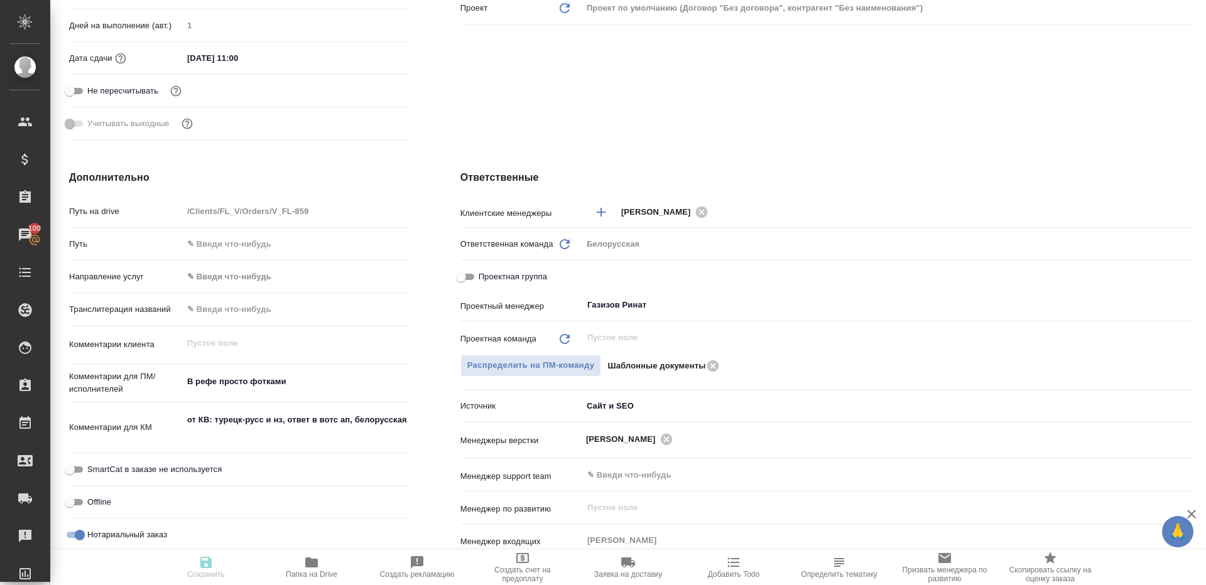
type textarea "x"
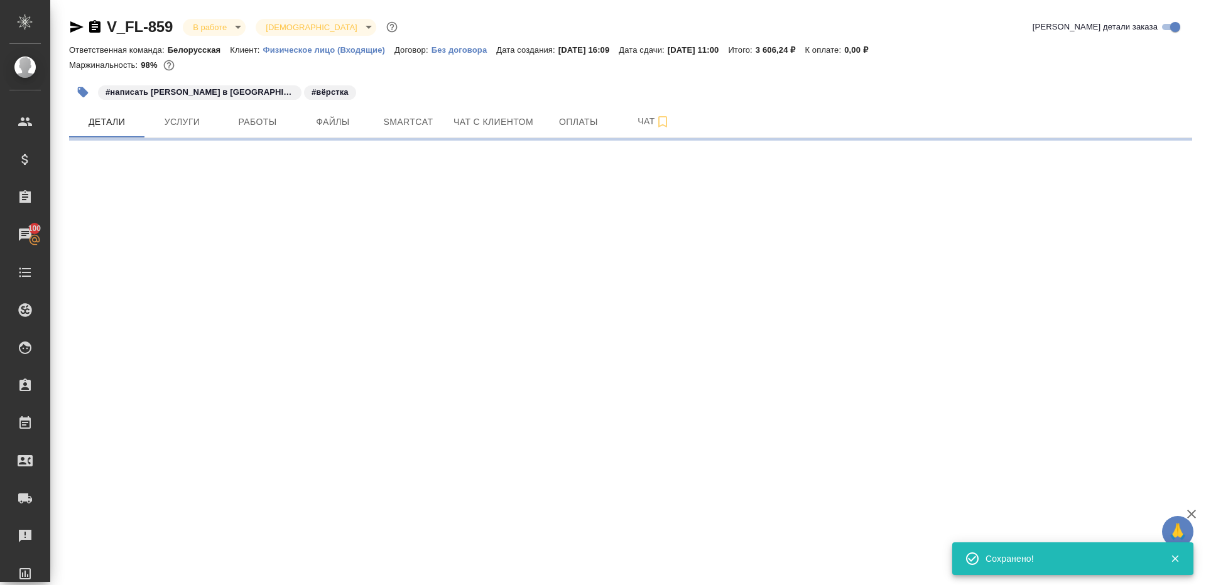
select select "RU"
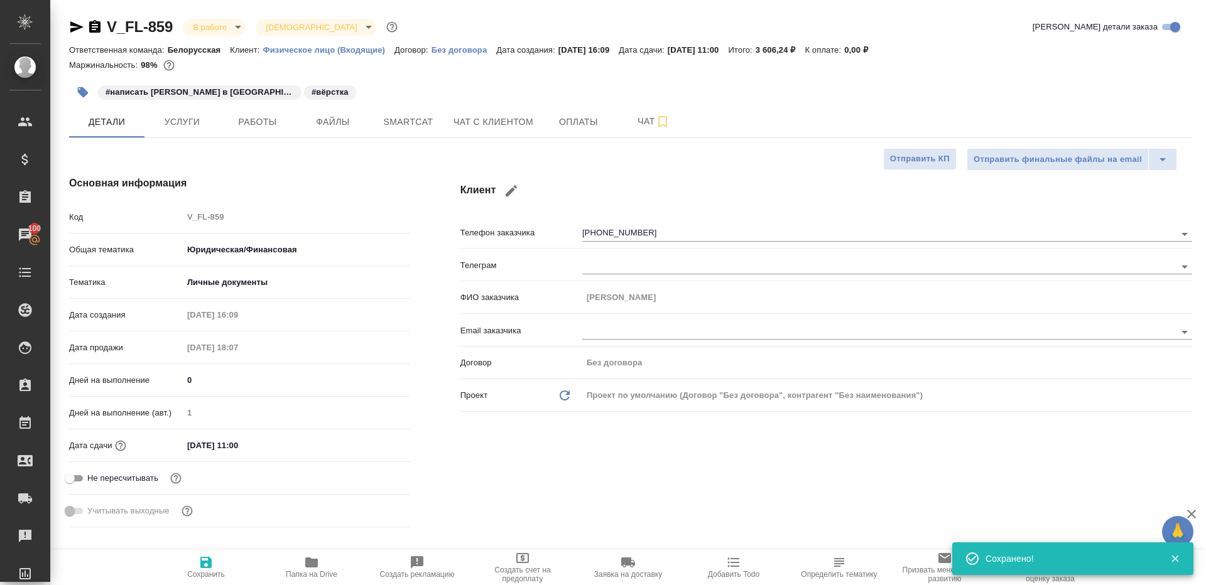
type textarea "x"
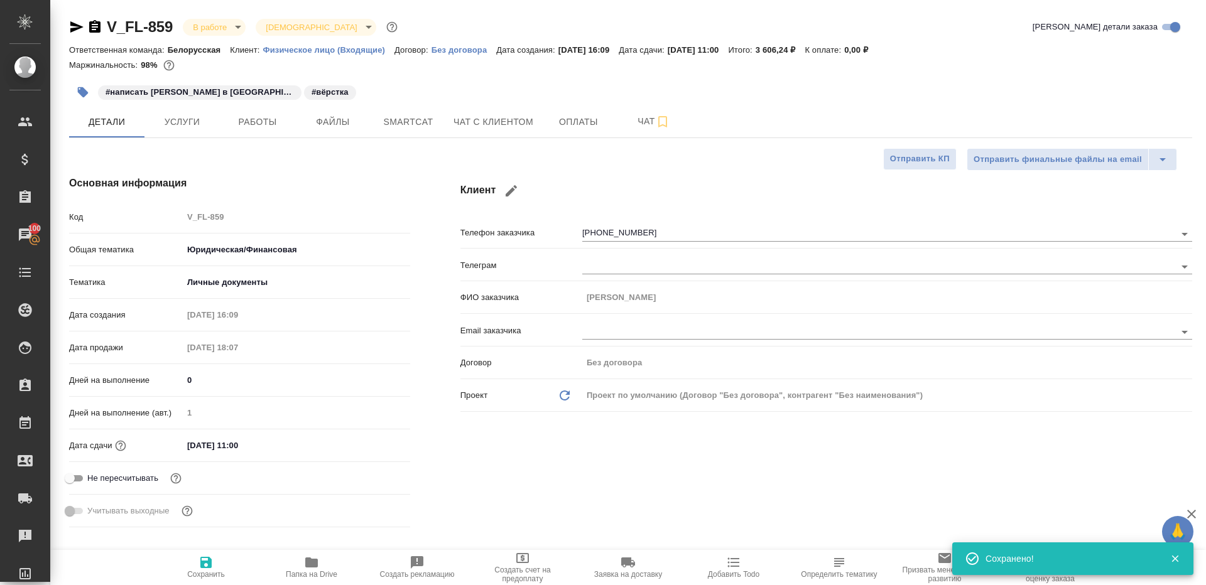
type textarea "x"
